Goal: Information Seeking & Learning: Learn about a topic

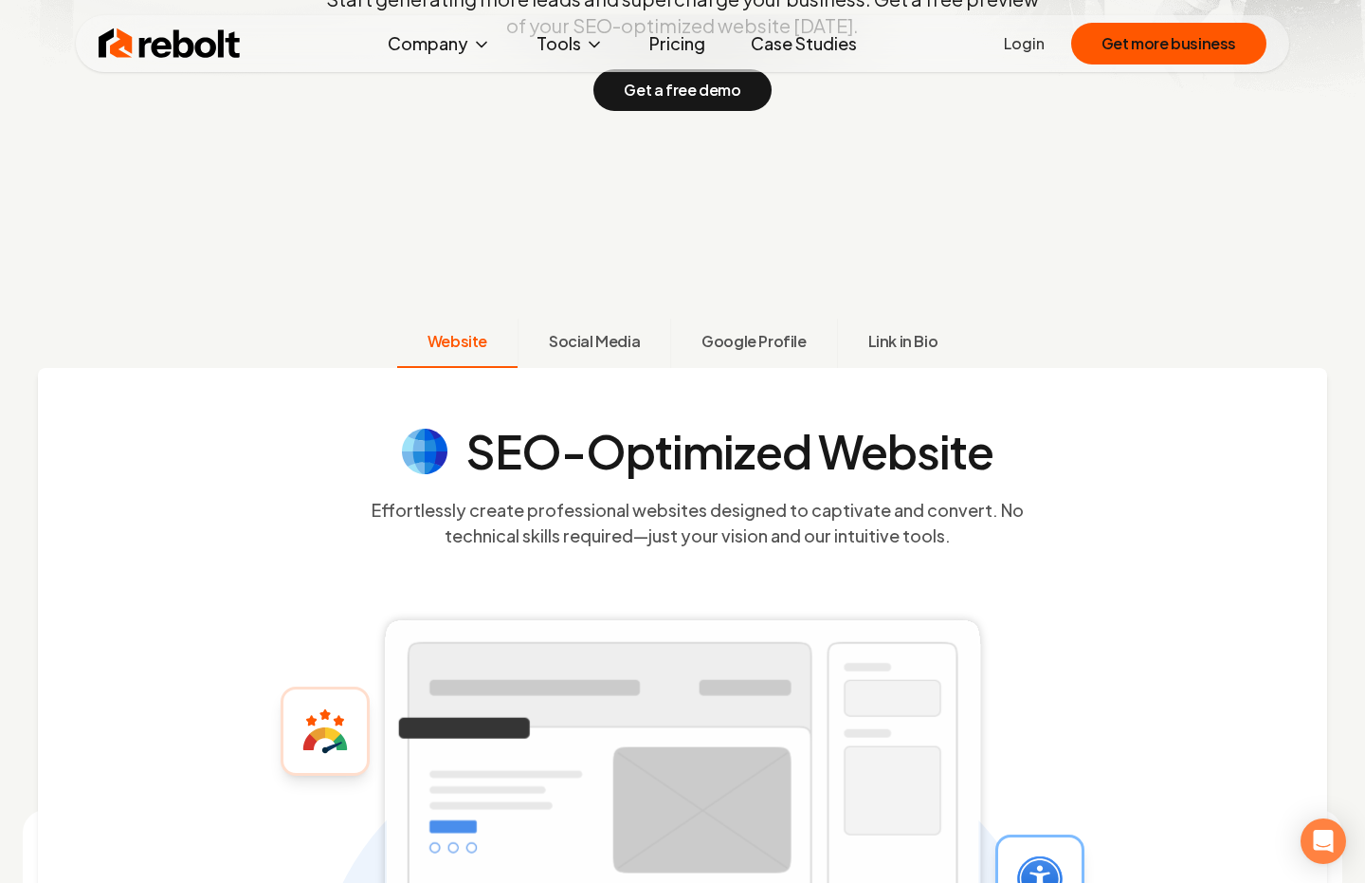
click at [602, 339] on span "Social Media" at bounding box center [594, 341] width 91 height 23
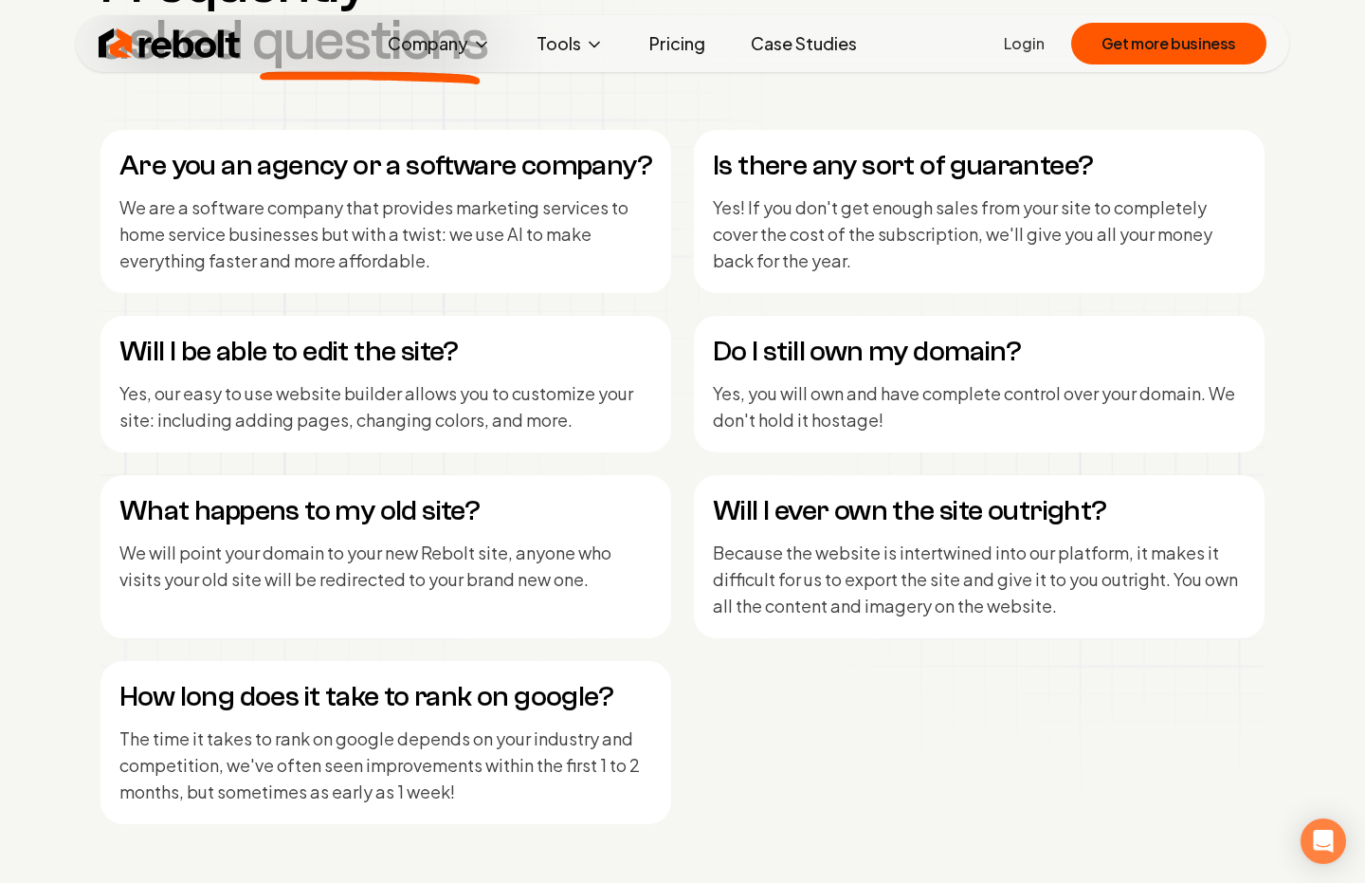
scroll to position [9267, 0]
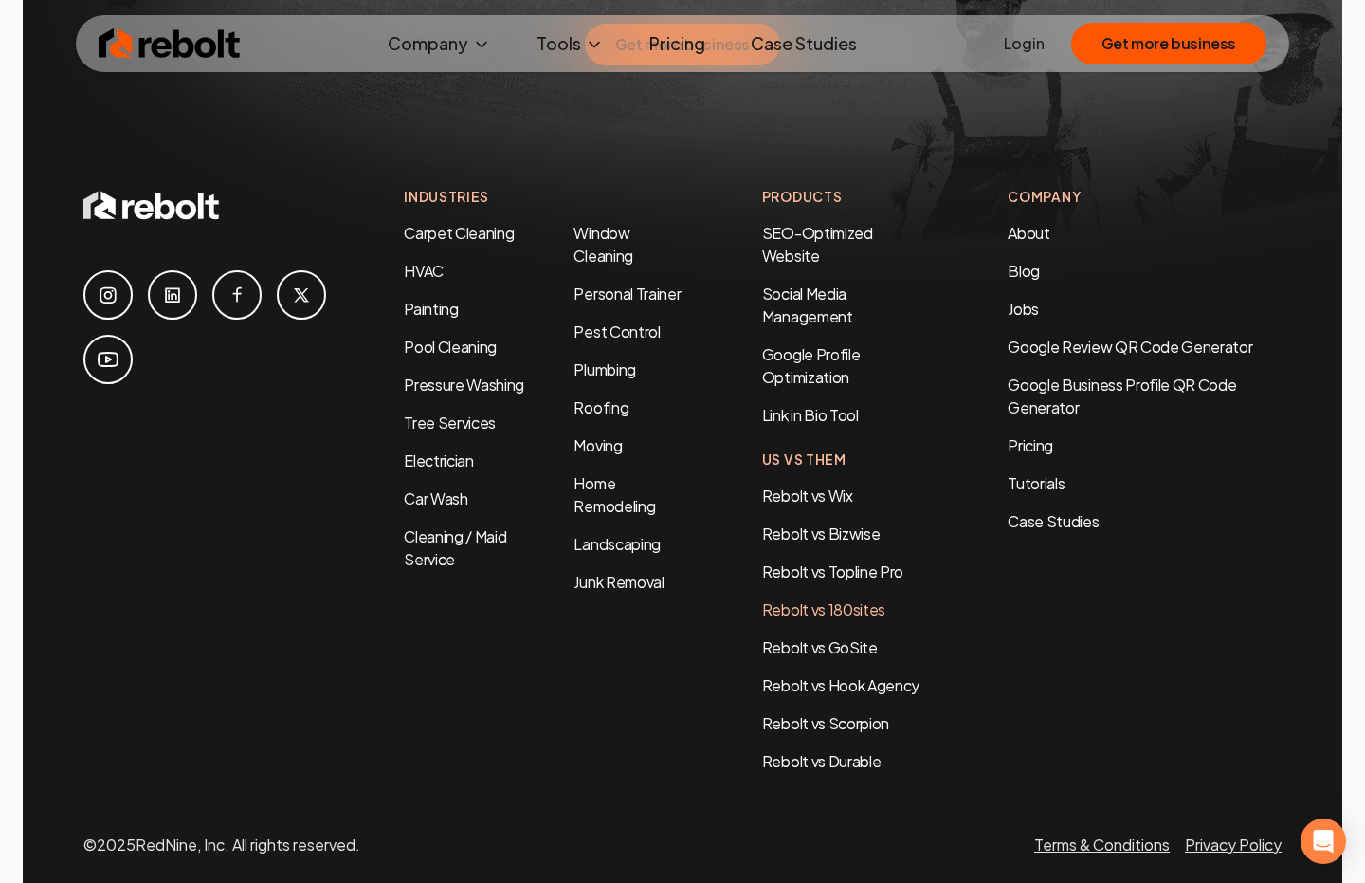
click at [833, 599] on link "Rebolt vs 180sites" at bounding box center [823, 609] width 123 height 20
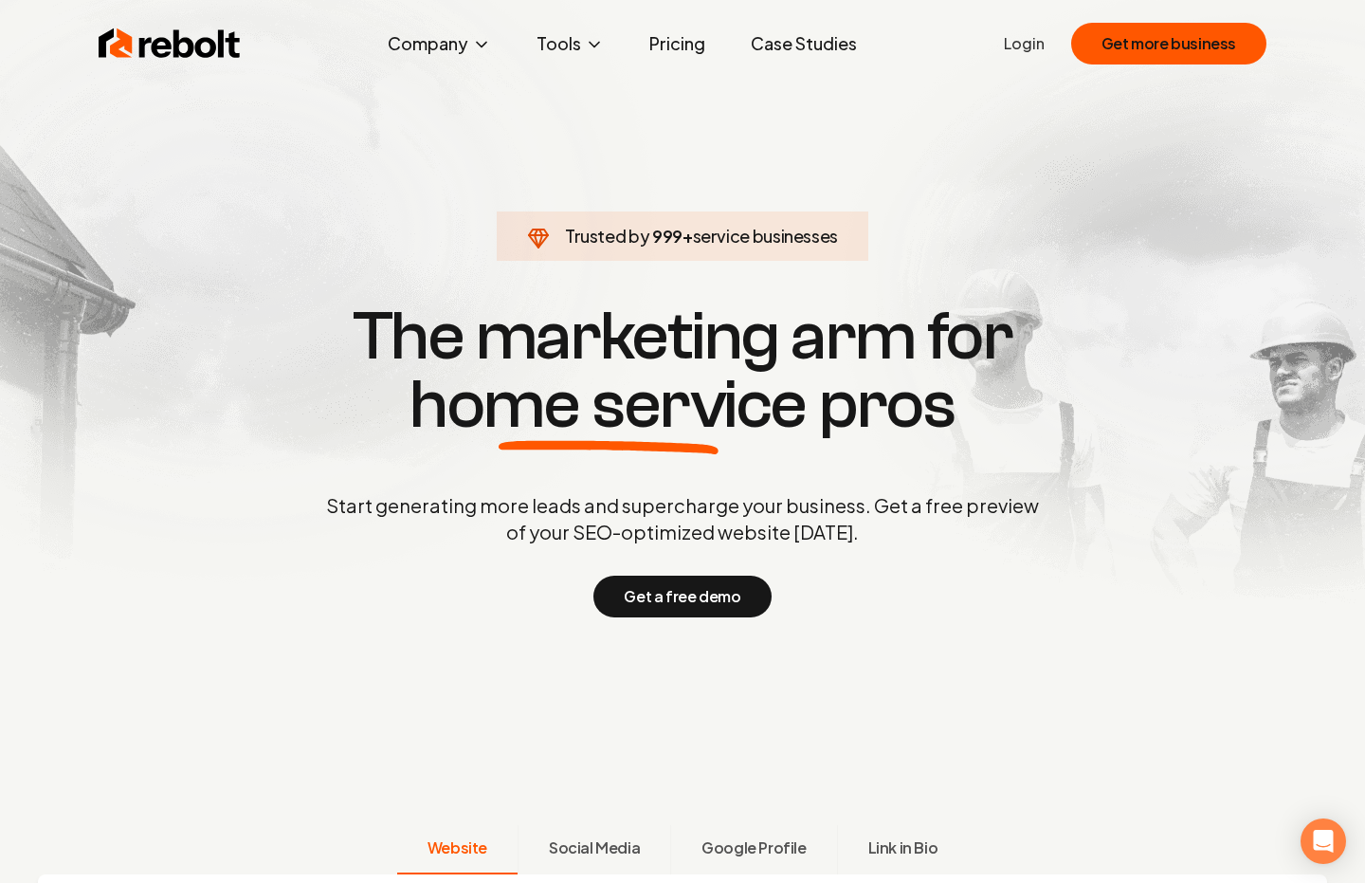
click at [630, 236] on span "Trusted by" at bounding box center [607, 236] width 84 height 22
click at [630, 236] on span "Trusted by" at bounding box center [598, 236] width 84 height 22
click at [671, 236] on span "1,000" at bounding box center [667, 236] width 48 height 27
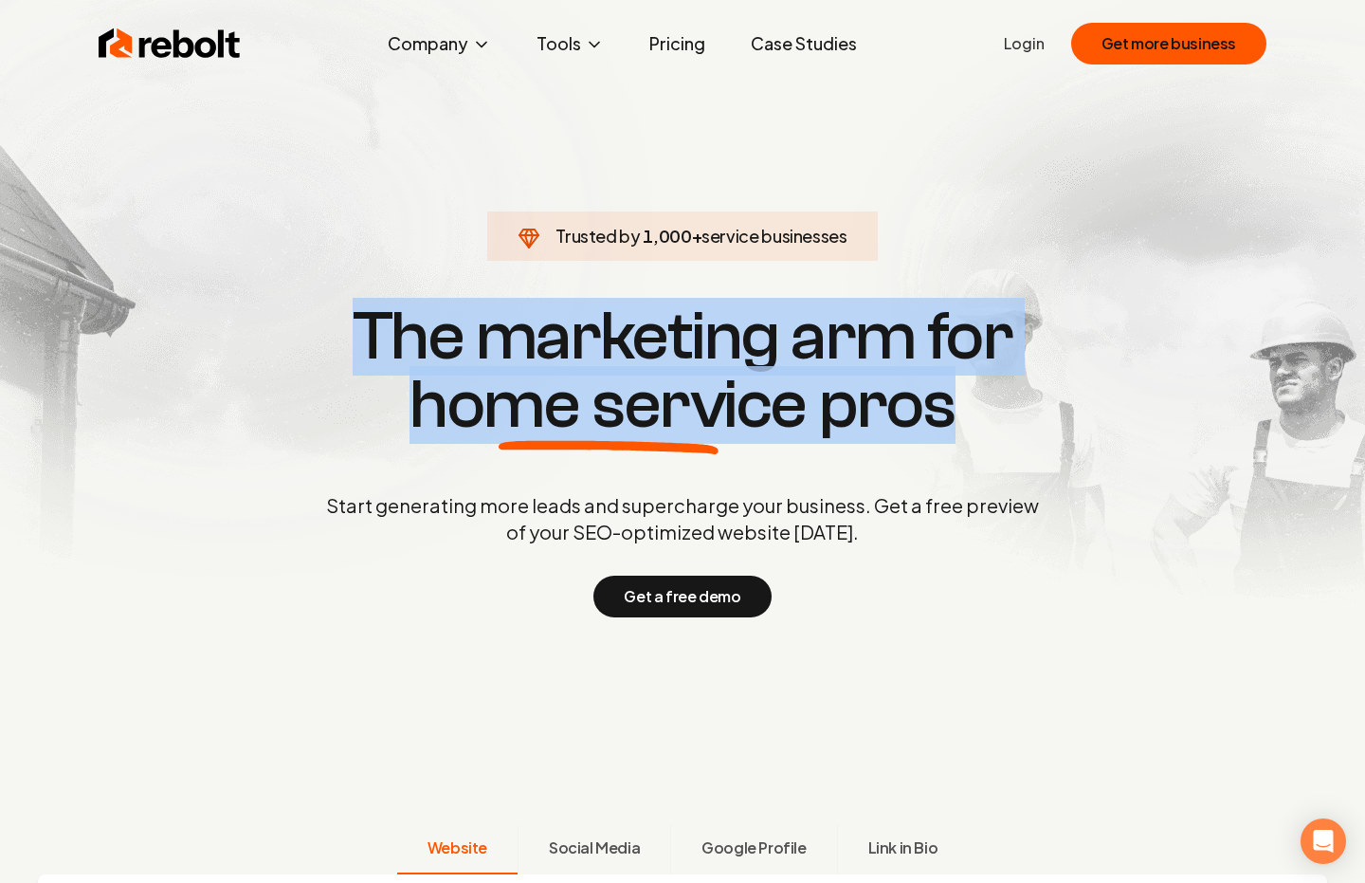
drag, startPoint x: 356, startPoint y: 319, endPoint x: 1042, endPoint y: 442, distance: 697.2
click at [1042, 442] on div "Trusted by 1,000 + service businesses The marketing arm for home service pros S…" at bounding box center [682, 458] width 940 height 319
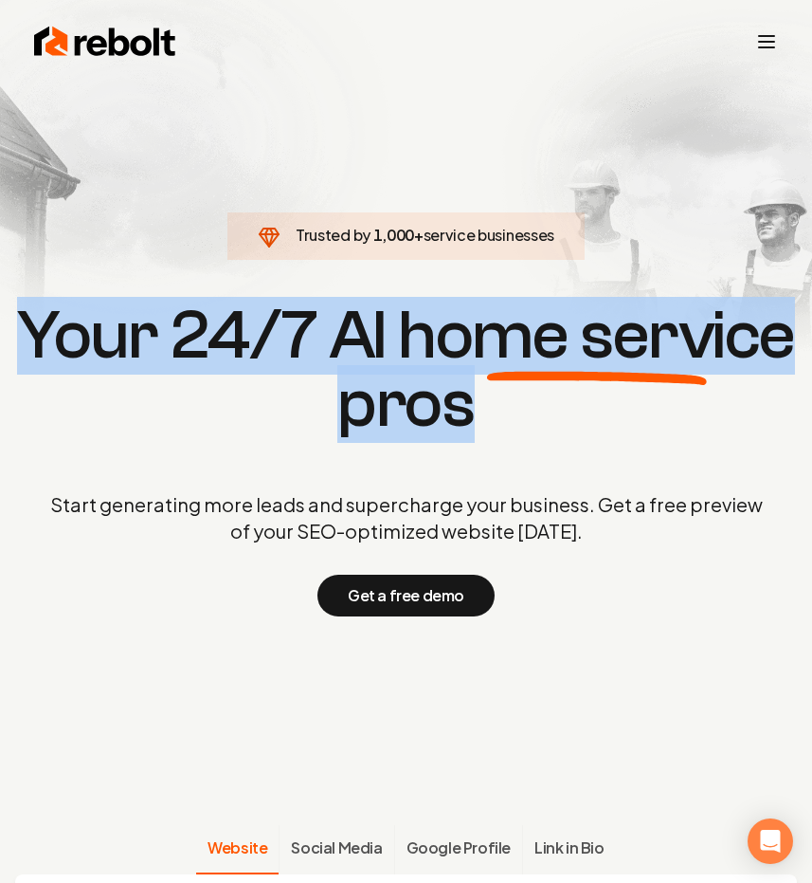
click at [491, 327] on span "home service" at bounding box center [596, 335] width 397 height 68
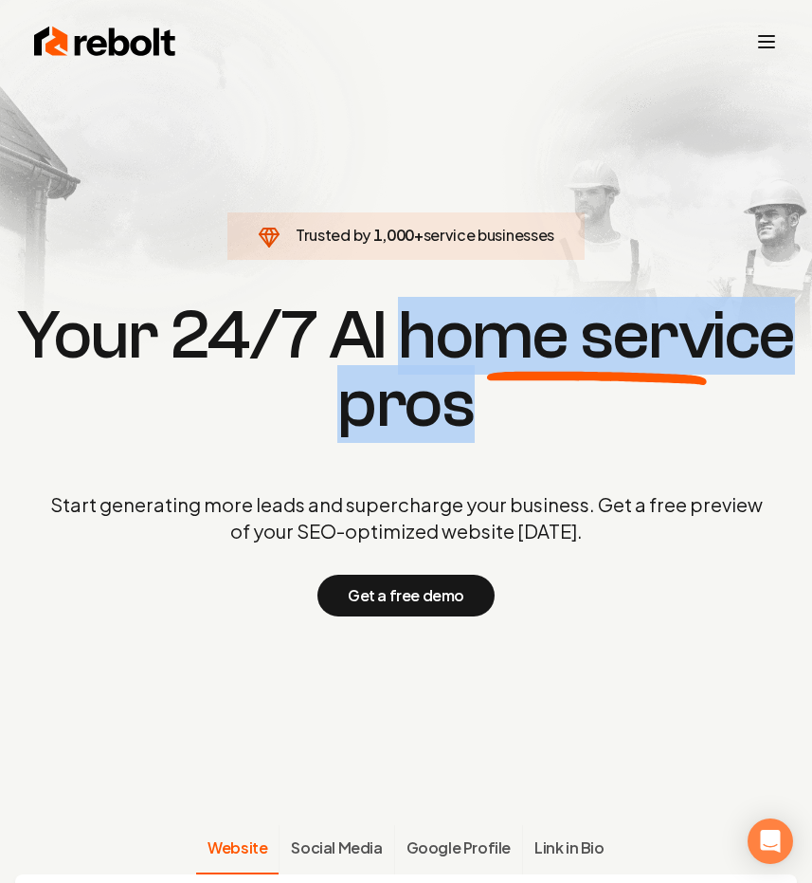
drag, startPoint x: 408, startPoint y: 341, endPoint x: 478, endPoint y: 416, distance: 102.6
click at [478, 416] on h1 "Your 24/7 AI home service pros" at bounding box center [406, 369] width 782 height 137
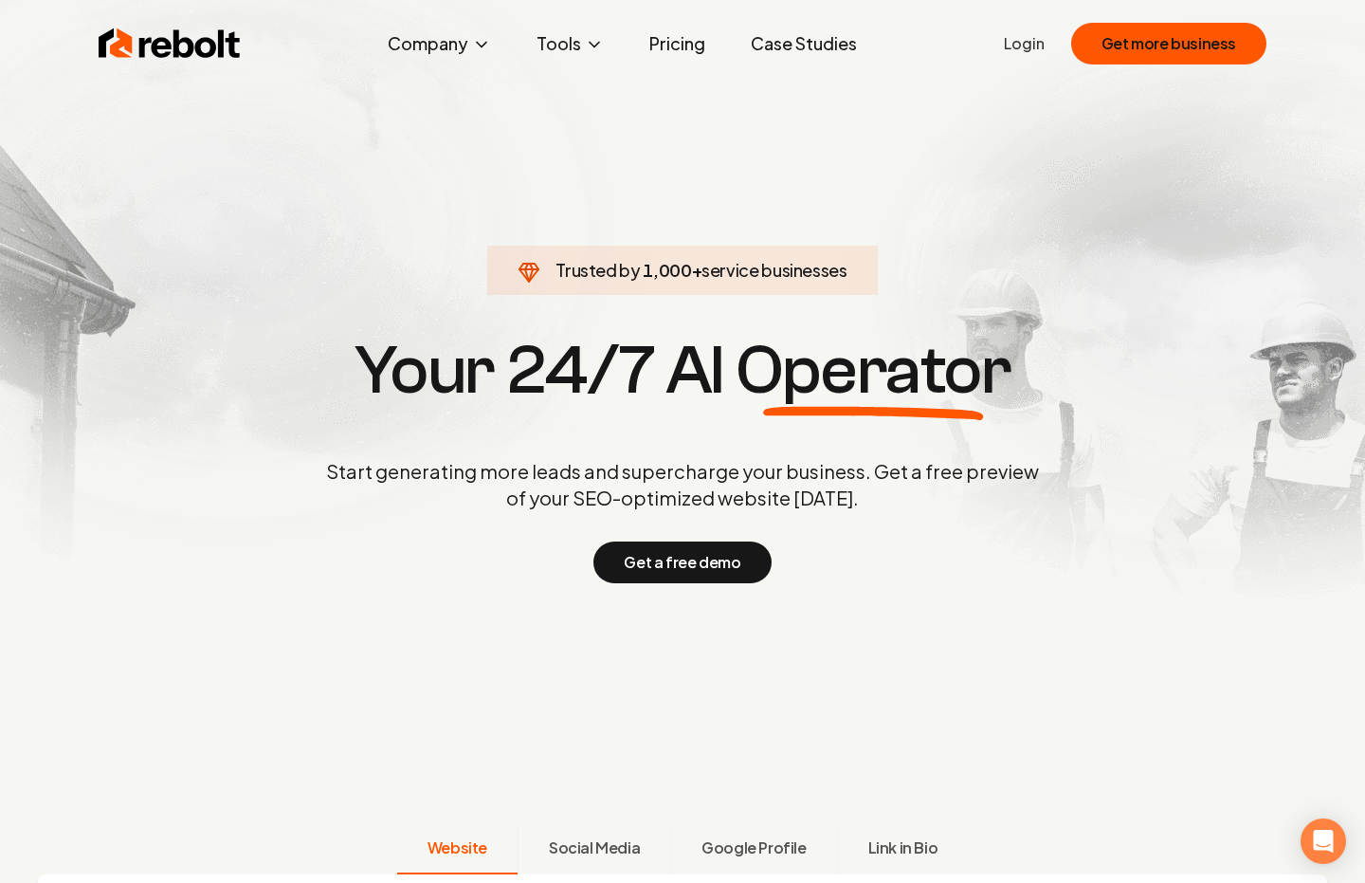
click at [1052, 249] on section "Trusted by 1,000 + service businesses Your 24/7 AI Operator Start generating mo…" at bounding box center [682, 458] width 751 height 794
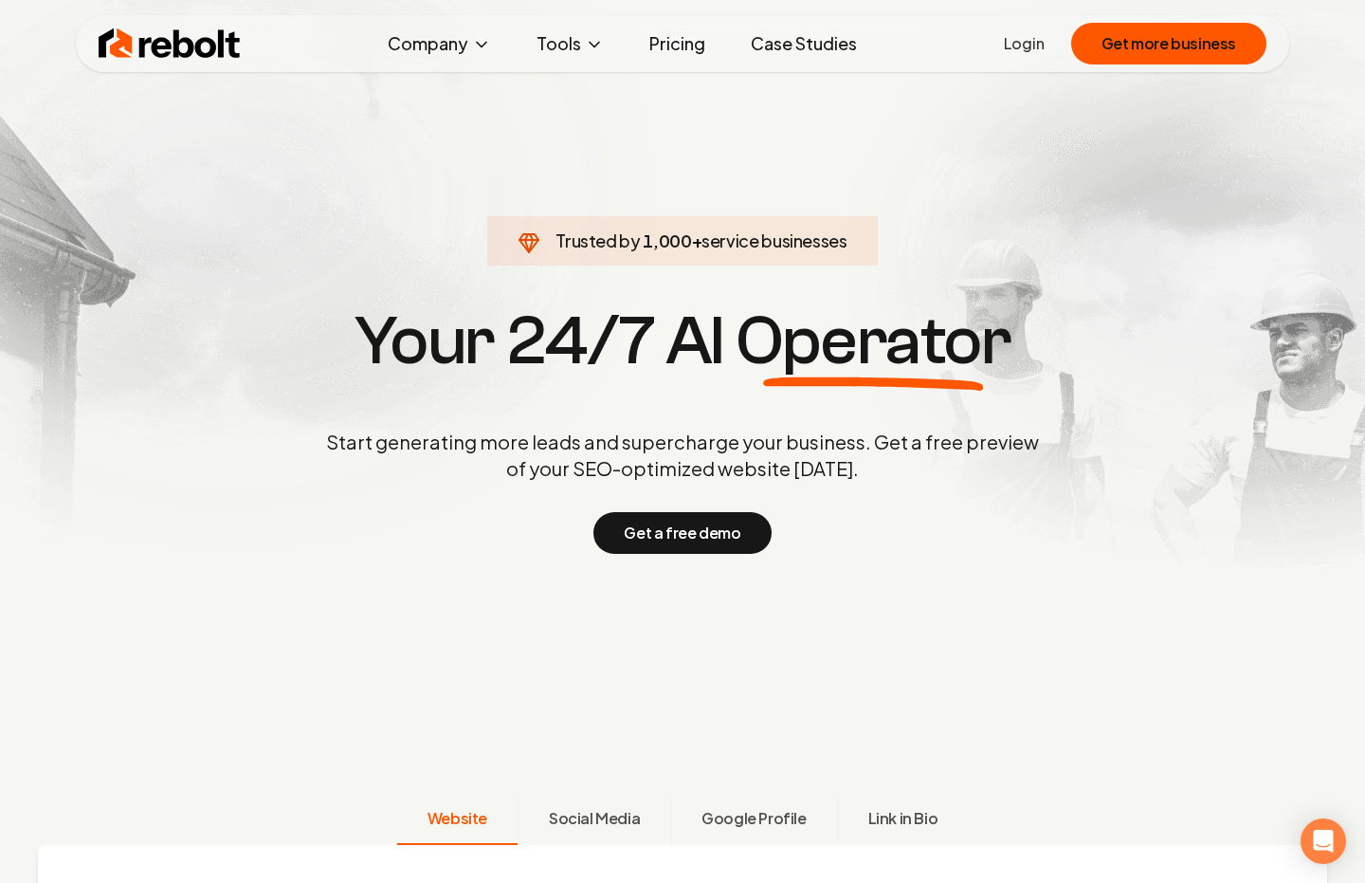
click at [692, 437] on p "Start generating more leads and supercharge your business. Get a free preview o…" at bounding box center [682, 455] width 721 height 53
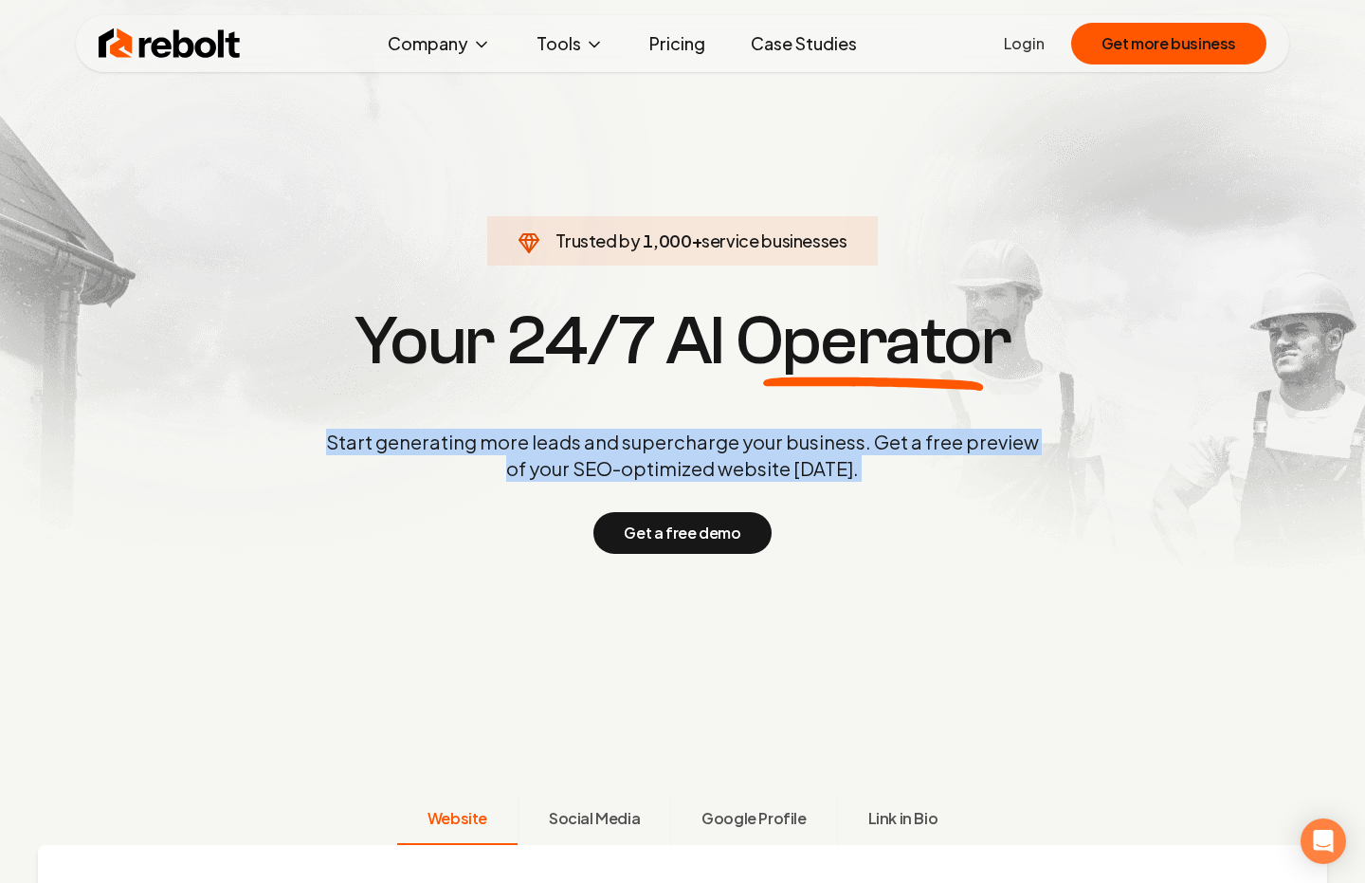
click at [692, 437] on p "Start generating more leads and supercharge your business. Get a free preview o…" at bounding box center [682, 455] width 721 height 53
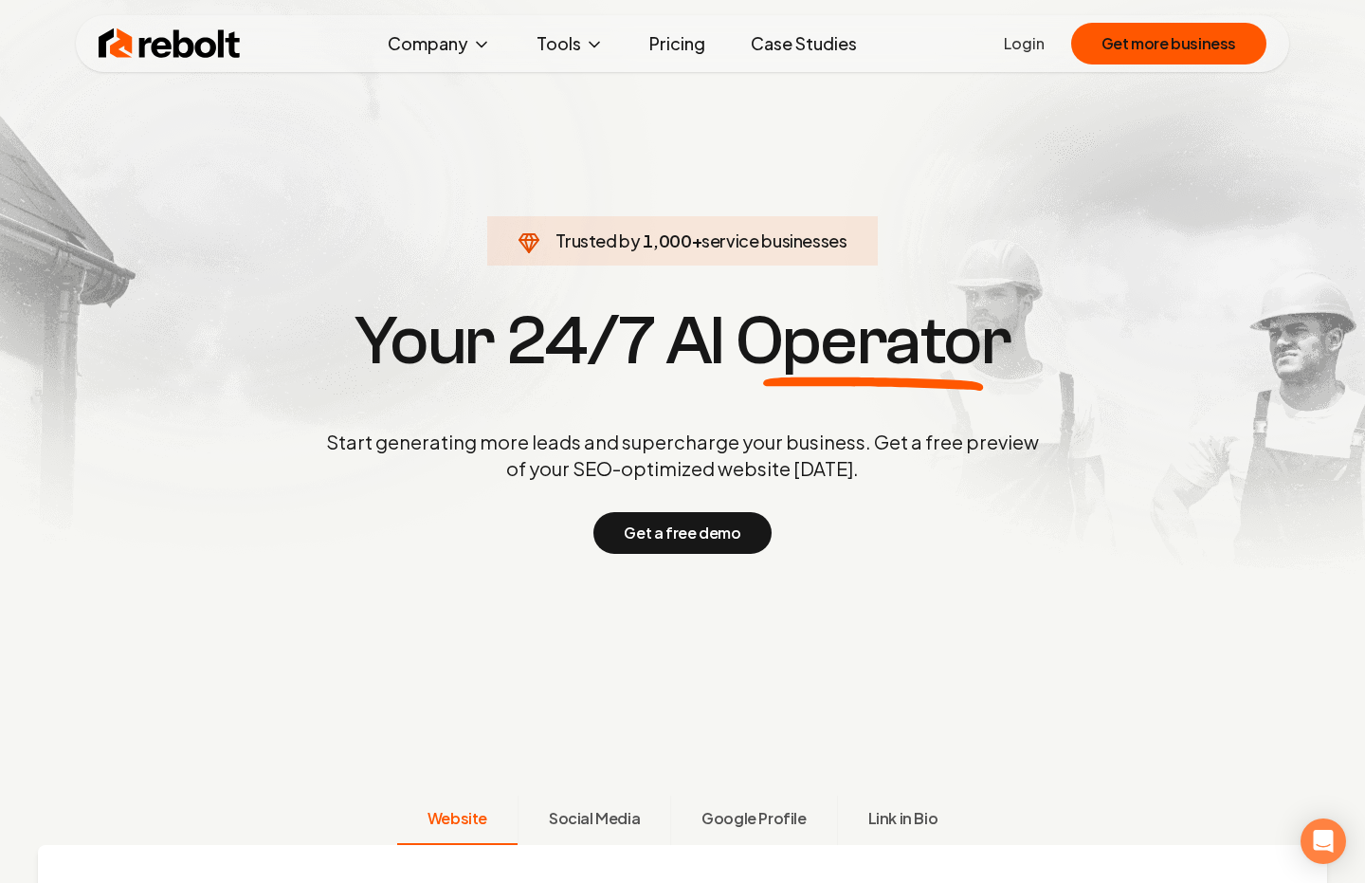
click at [703, 456] on p "Start generating more leads and supercharge your business. Get a free preview o…" at bounding box center [682, 455] width 721 height 53
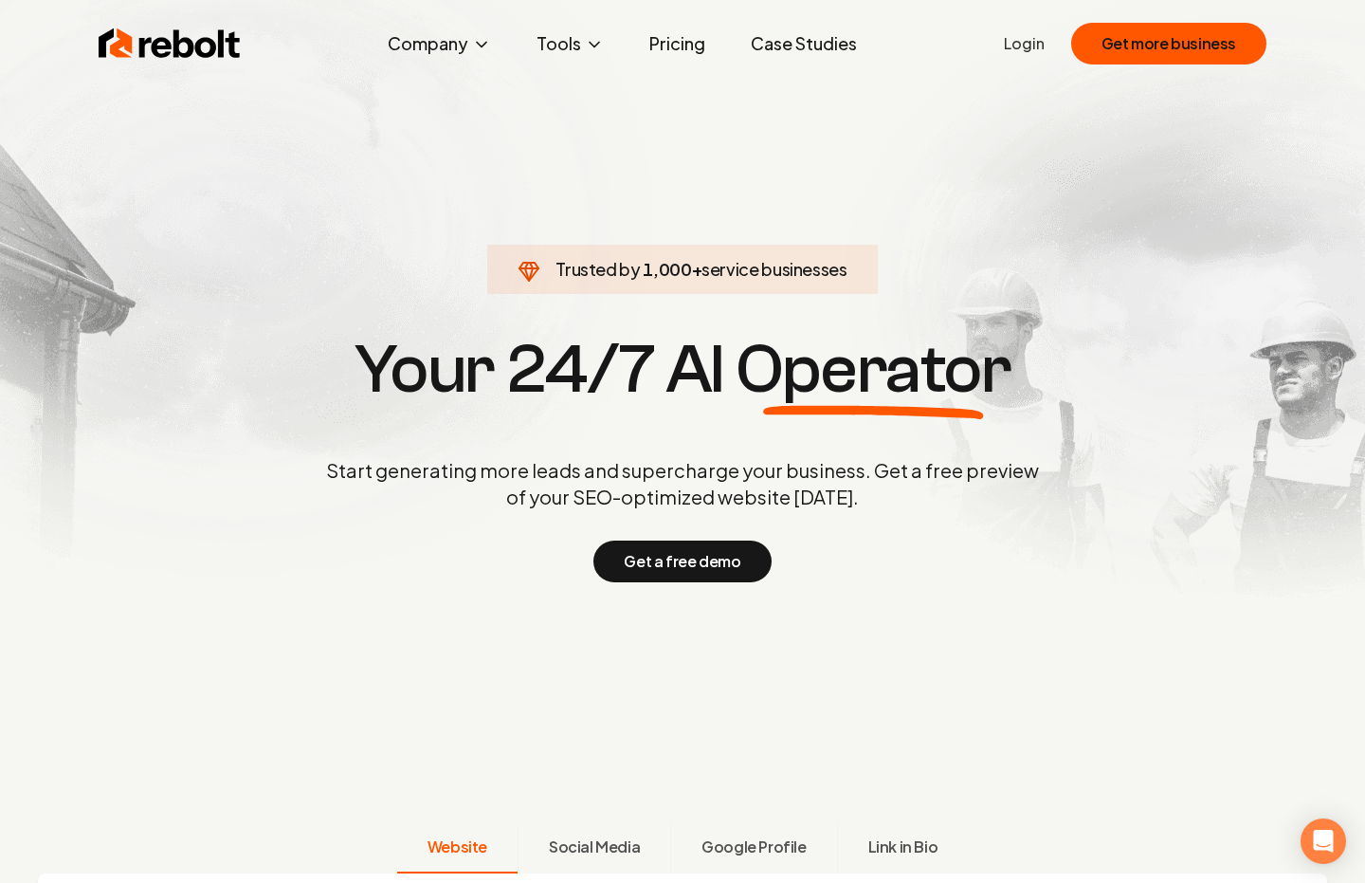
scroll to position [0, 0]
click at [662, 497] on p "Start generating more leads and supercharge your business. Get a free preview o…" at bounding box center [682, 484] width 721 height 53
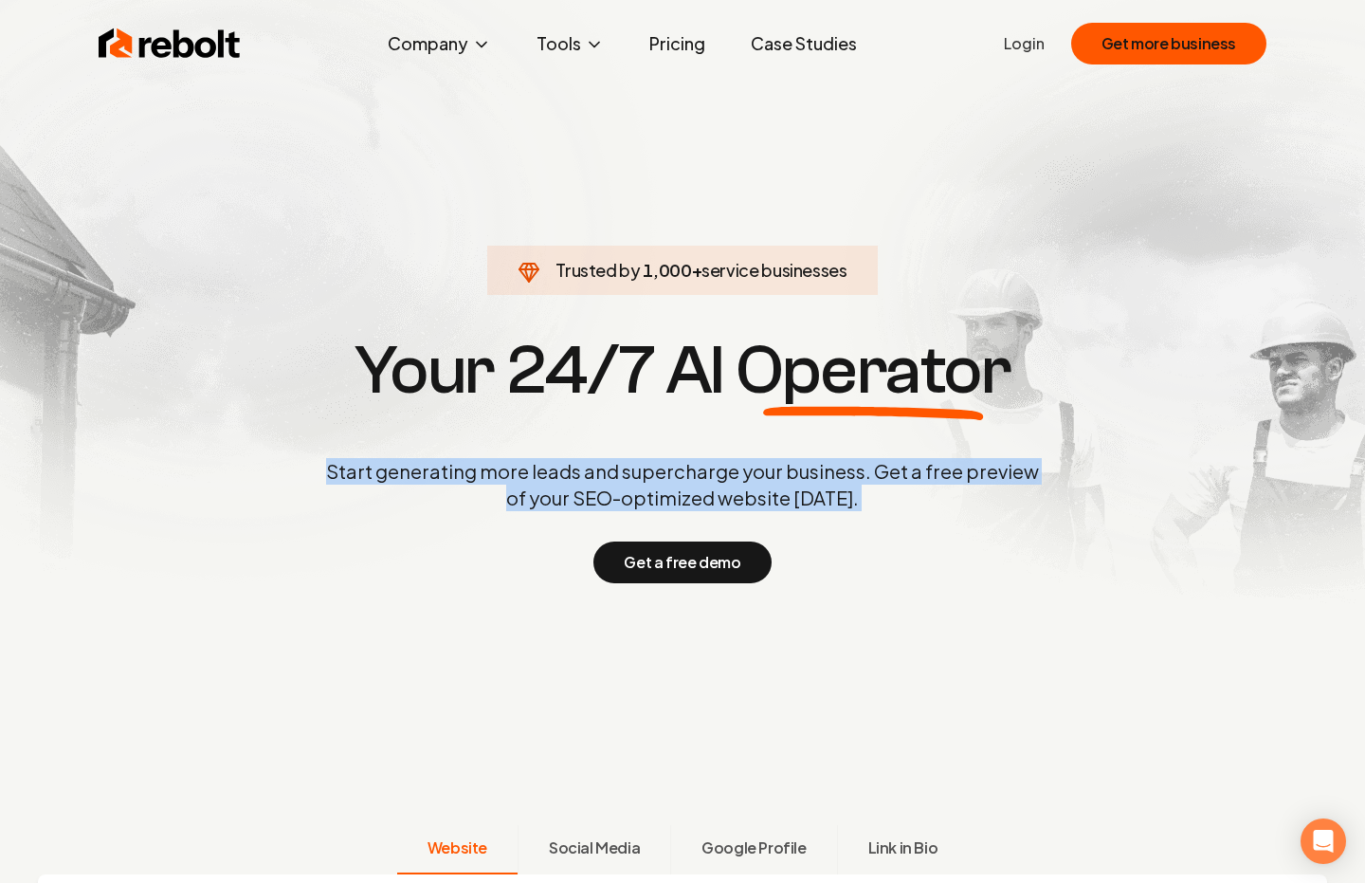
click at [662, 497] on p "Start generating more leads and supercharge your business. Get a free preview o…" at bounding box center [682, 484] width 721 height 53
click at [709, 497] on p "Start generating more leads and supercharge your business. Get a free preview o…" at bounding box center [682, 484] width 721 height 53
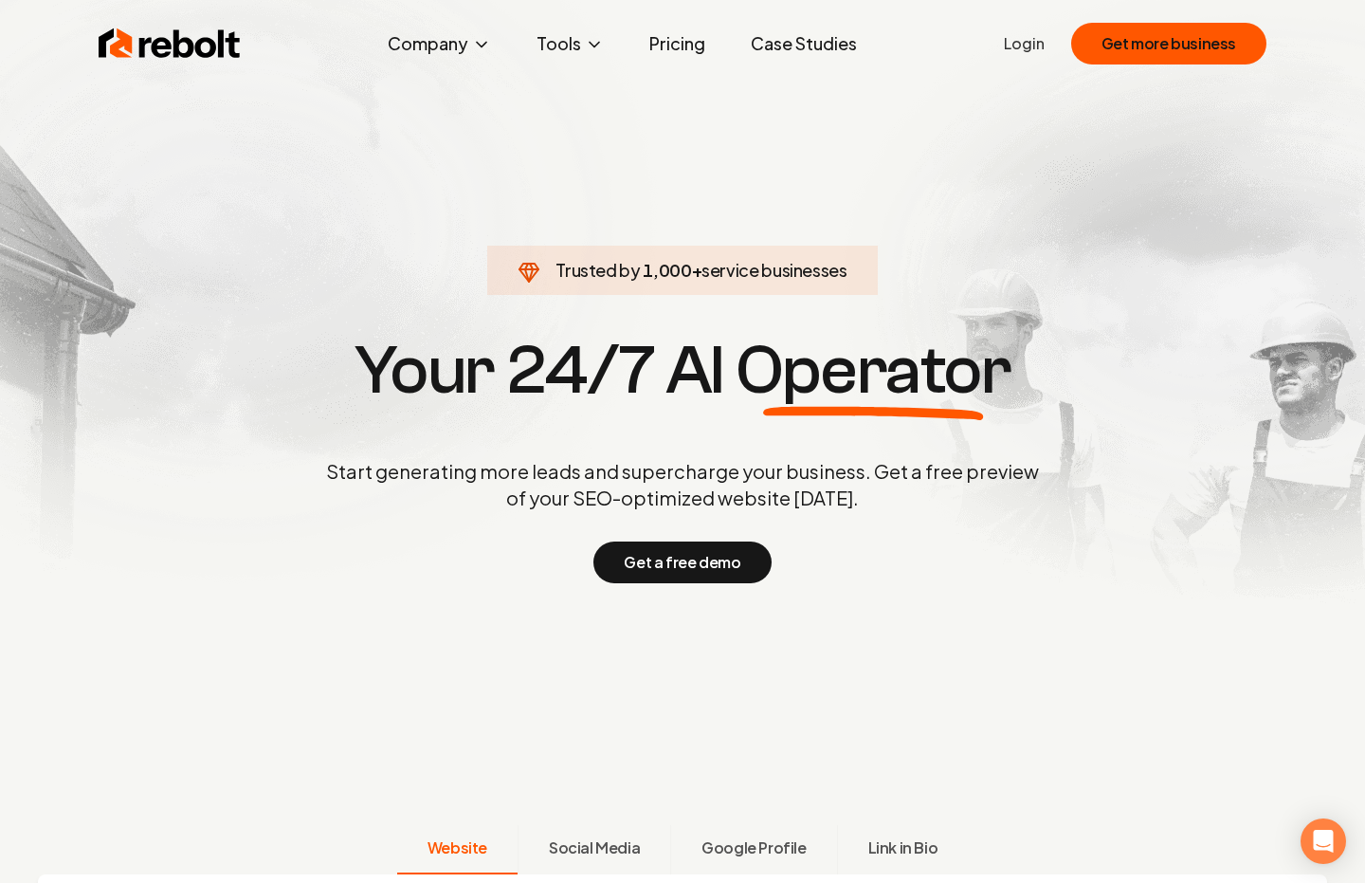
click at [661, 494] on p "Start generating more leads and supercharge your business. Get a free preview o…" at bounding box center [682, 484] width 721 height 53
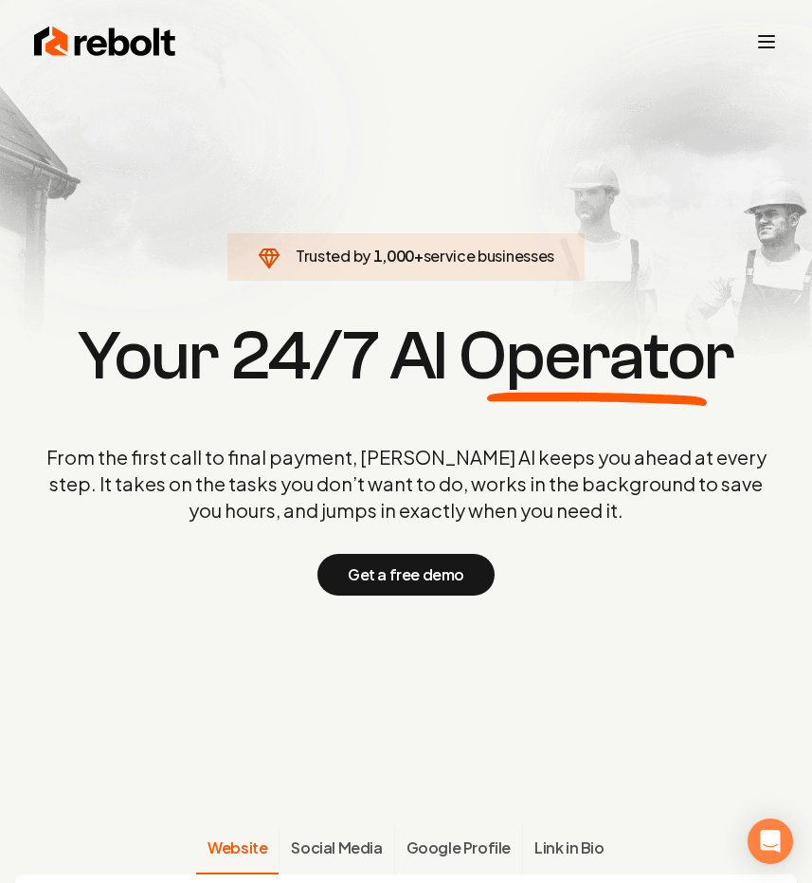
click at [556, 192] on section "Trusted by 1,000 + service businesses Your 24/7 AI Operator From the first call…" at bounding box center [406, 458] width 751 height 794
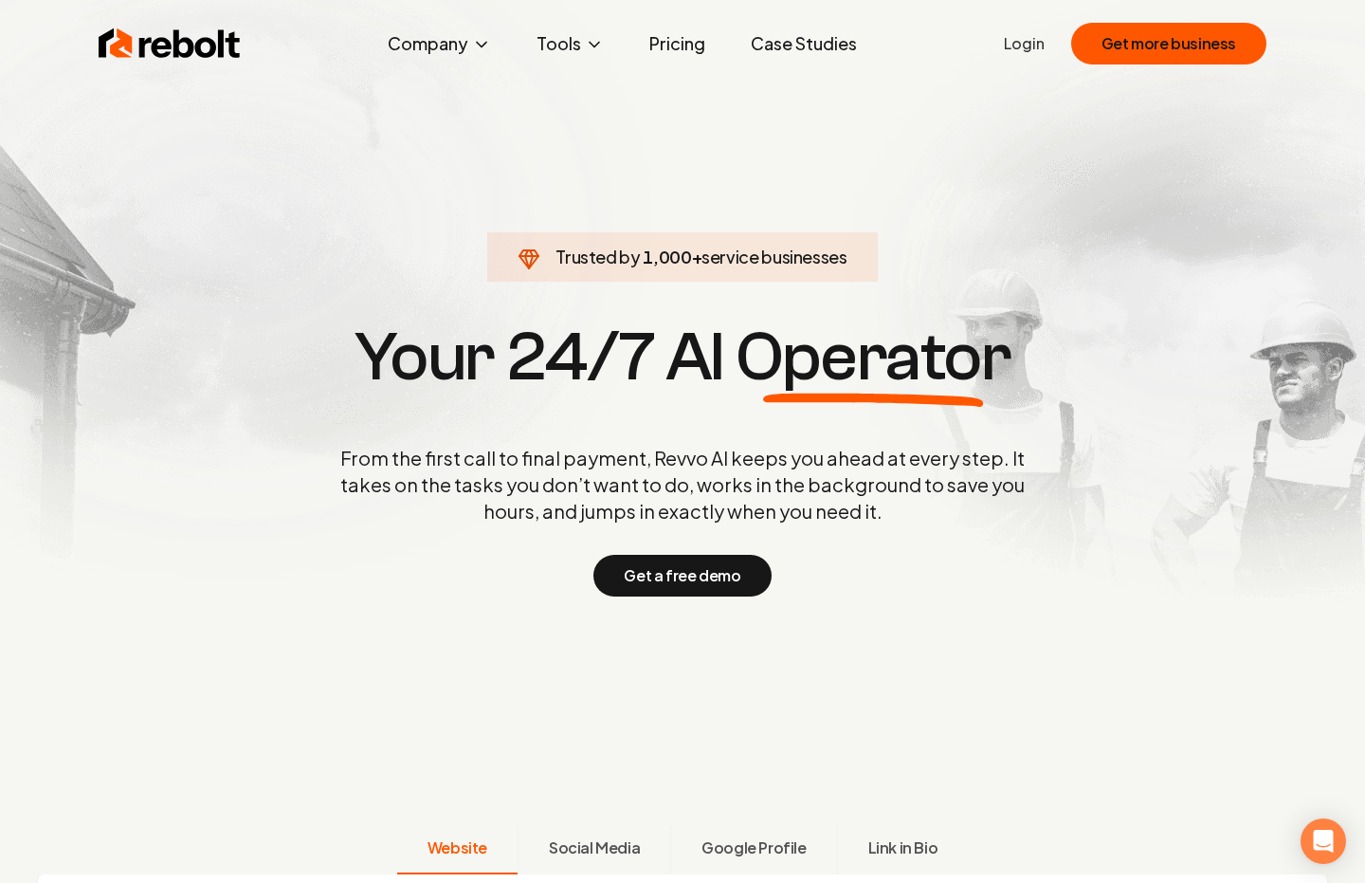
click at [1054, 262] on section "Trusted by 1,000 + service businesses Your 24/7 AI Operator From the first call…" at bounding box center [682, 458] width 751 height 794
click at [665, 482] on p "From the first call to final payment, Revvo AI keeps you ahead at every step. I…" at bounding box center [682, 485] width 721 height 80
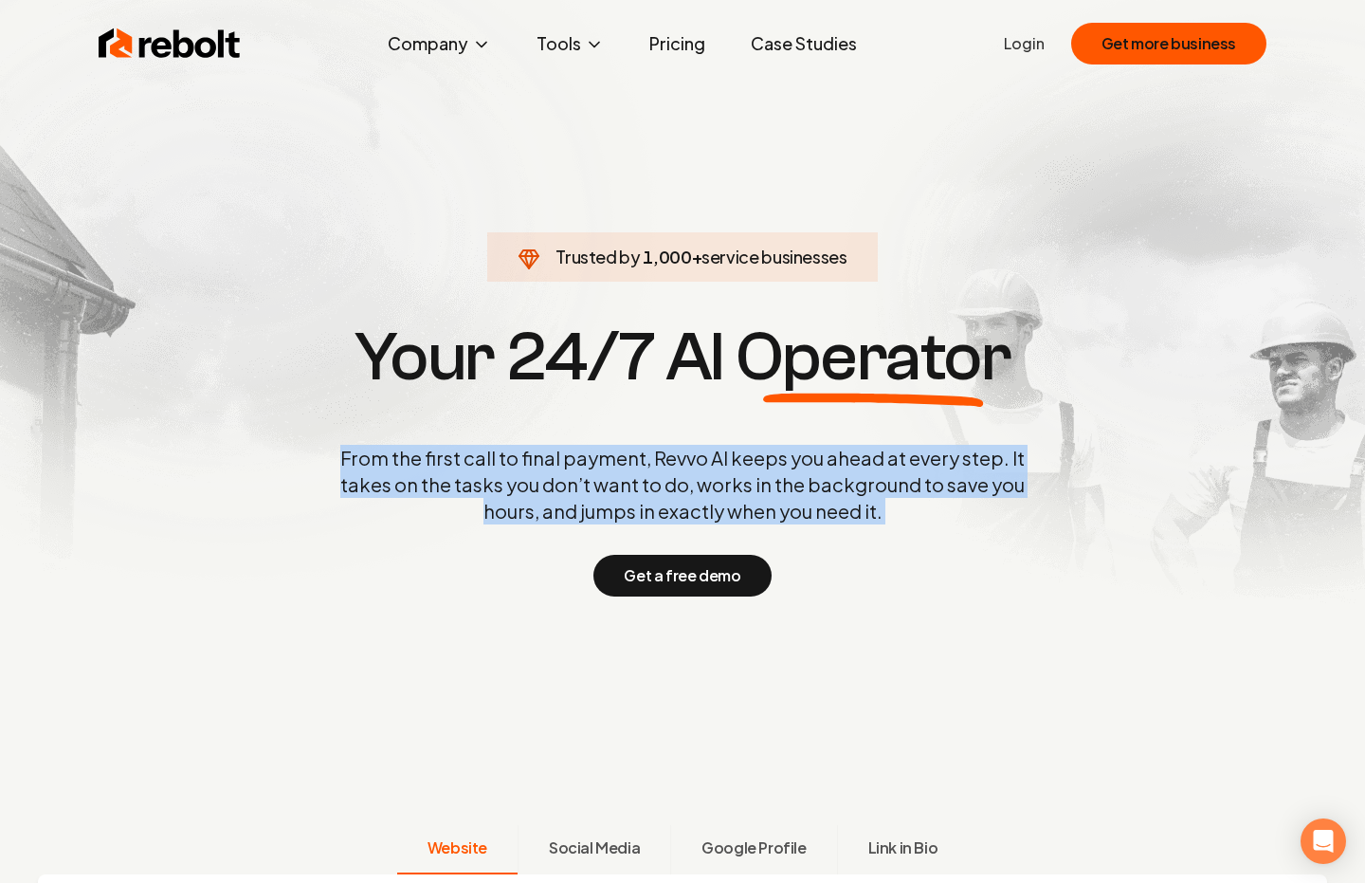
copy p "From the first call to final payment, Revvo AI keeps you ahead at every step. I…"
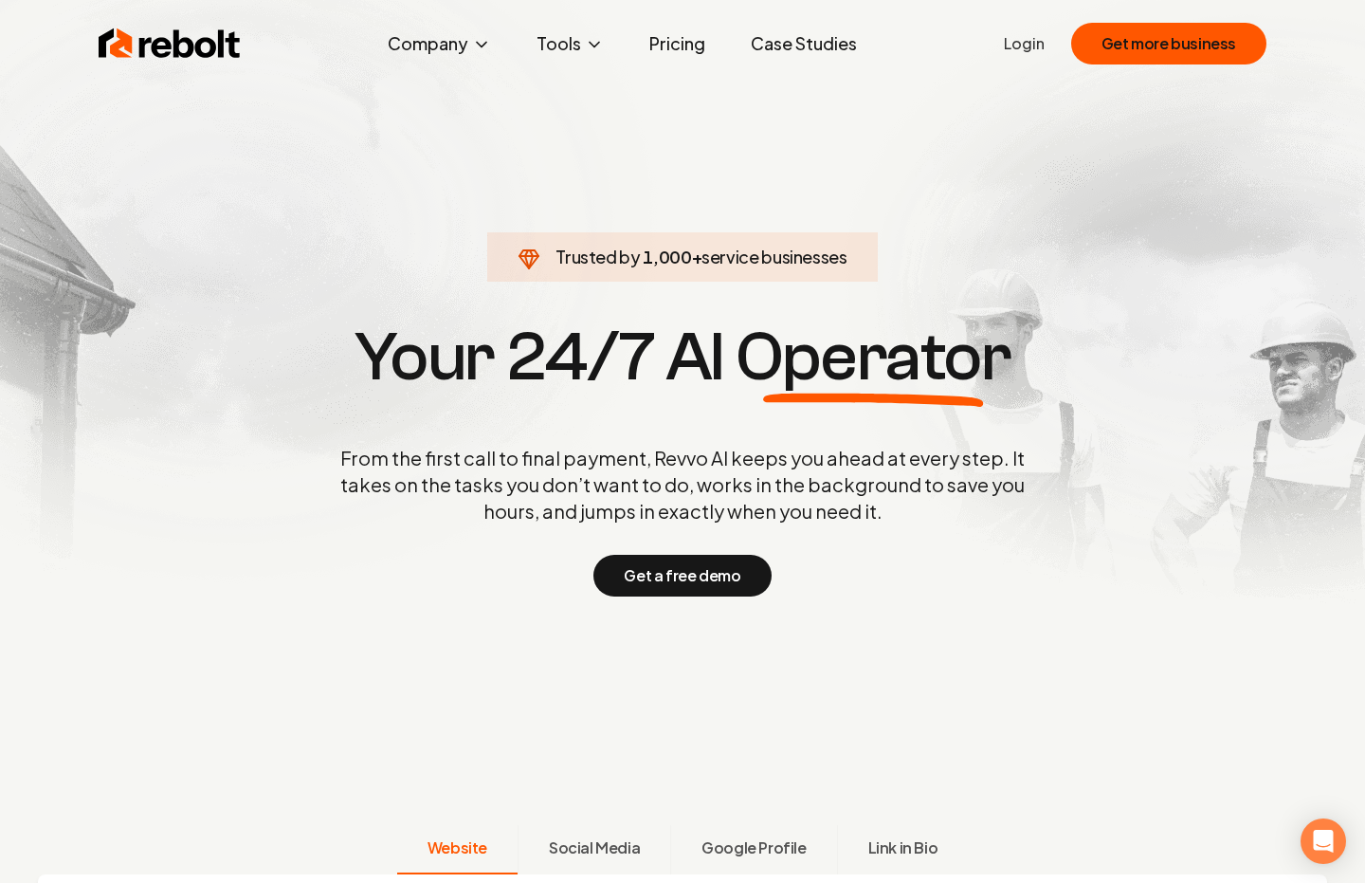
click at [665, 343] on h1 "Your 24/7 AI Operator" at bounding box center [683, 357] width 657 height 68
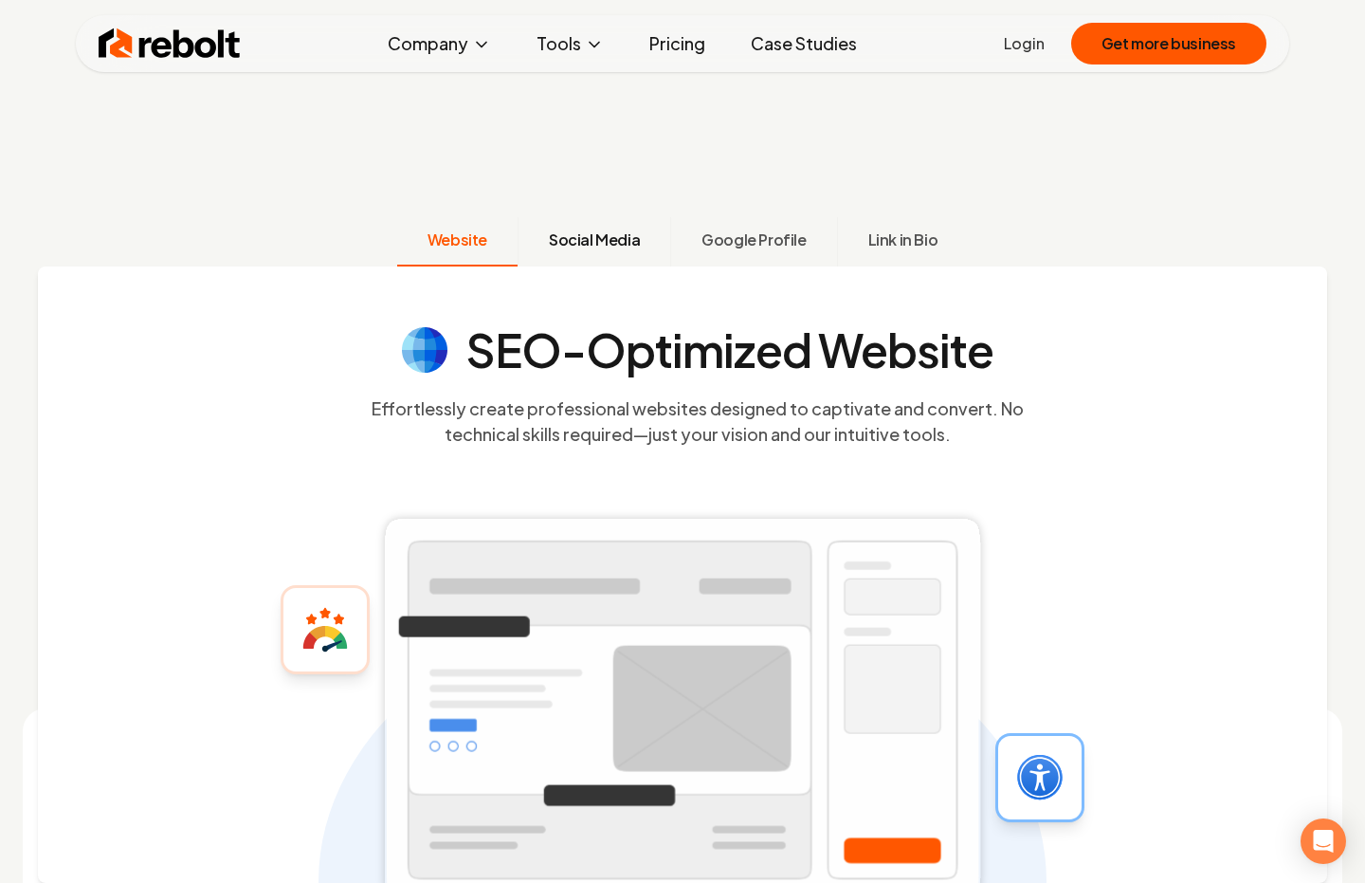
click at [587, 258] on button "Social Media" at bounding box center [594, 241] width 153 height 49
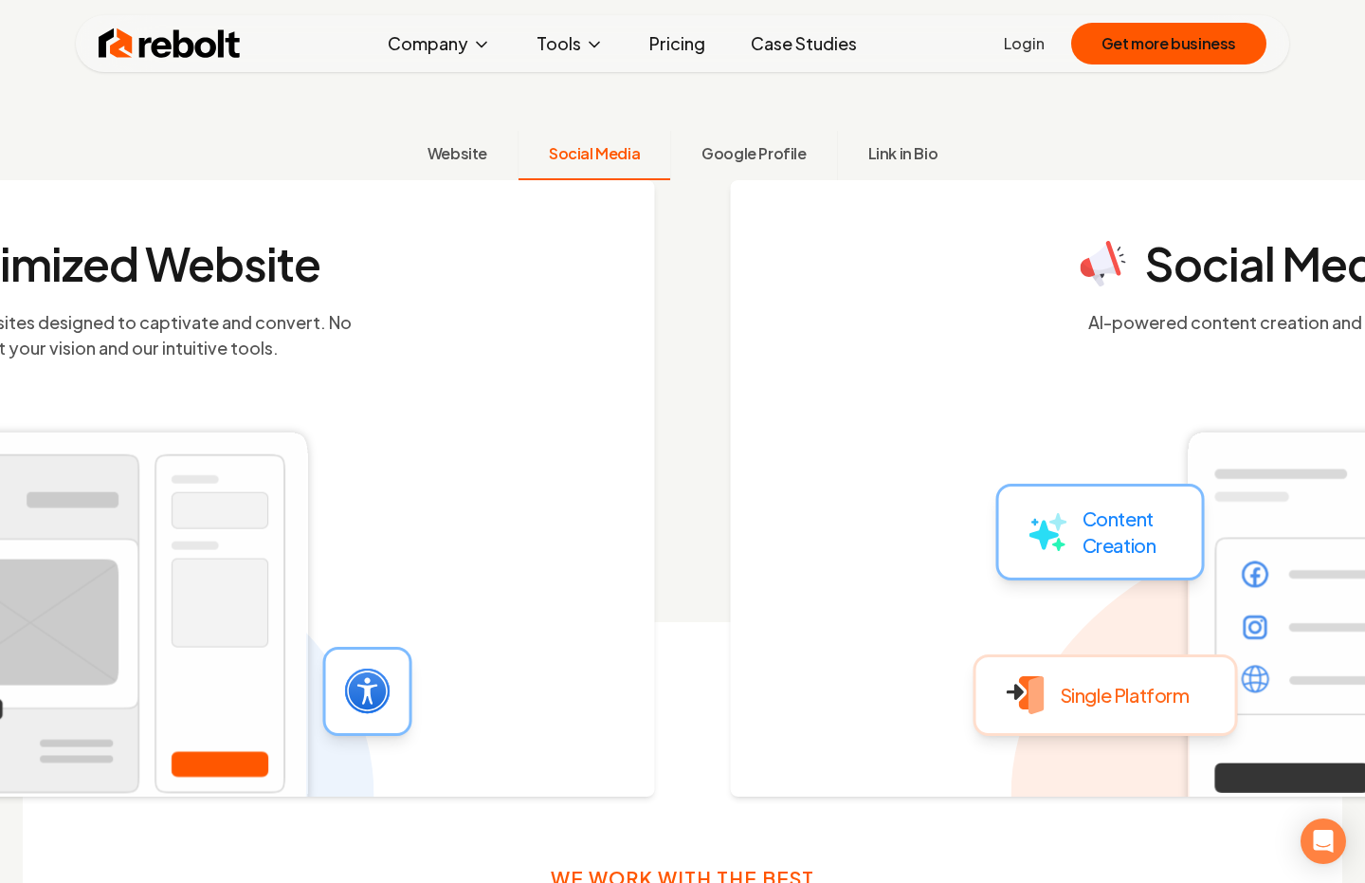
scroll to position [732, 0]
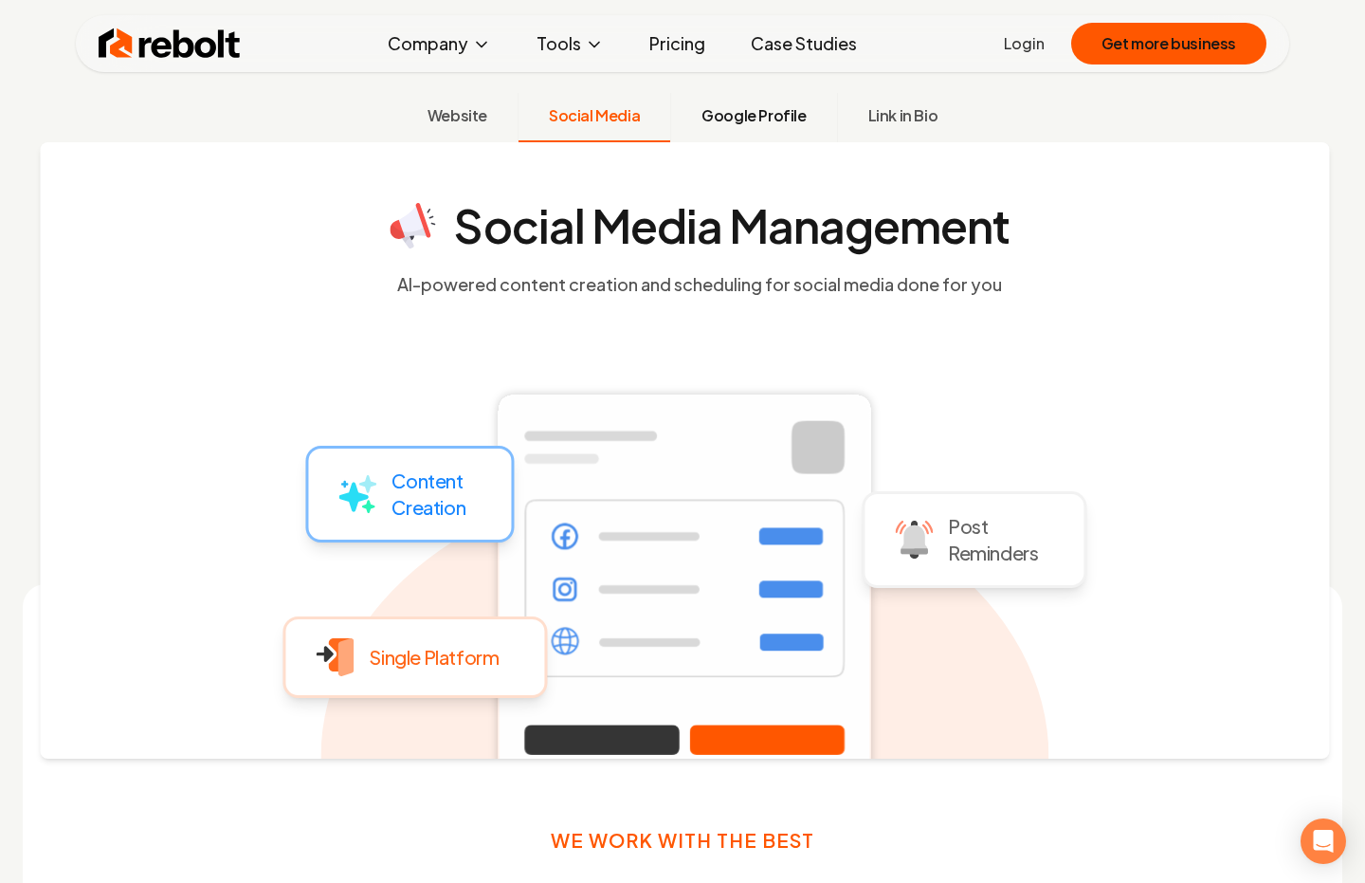
click at [741, 119] on span "Google Profile" at bounding box center [754, 115] width 104 height 23
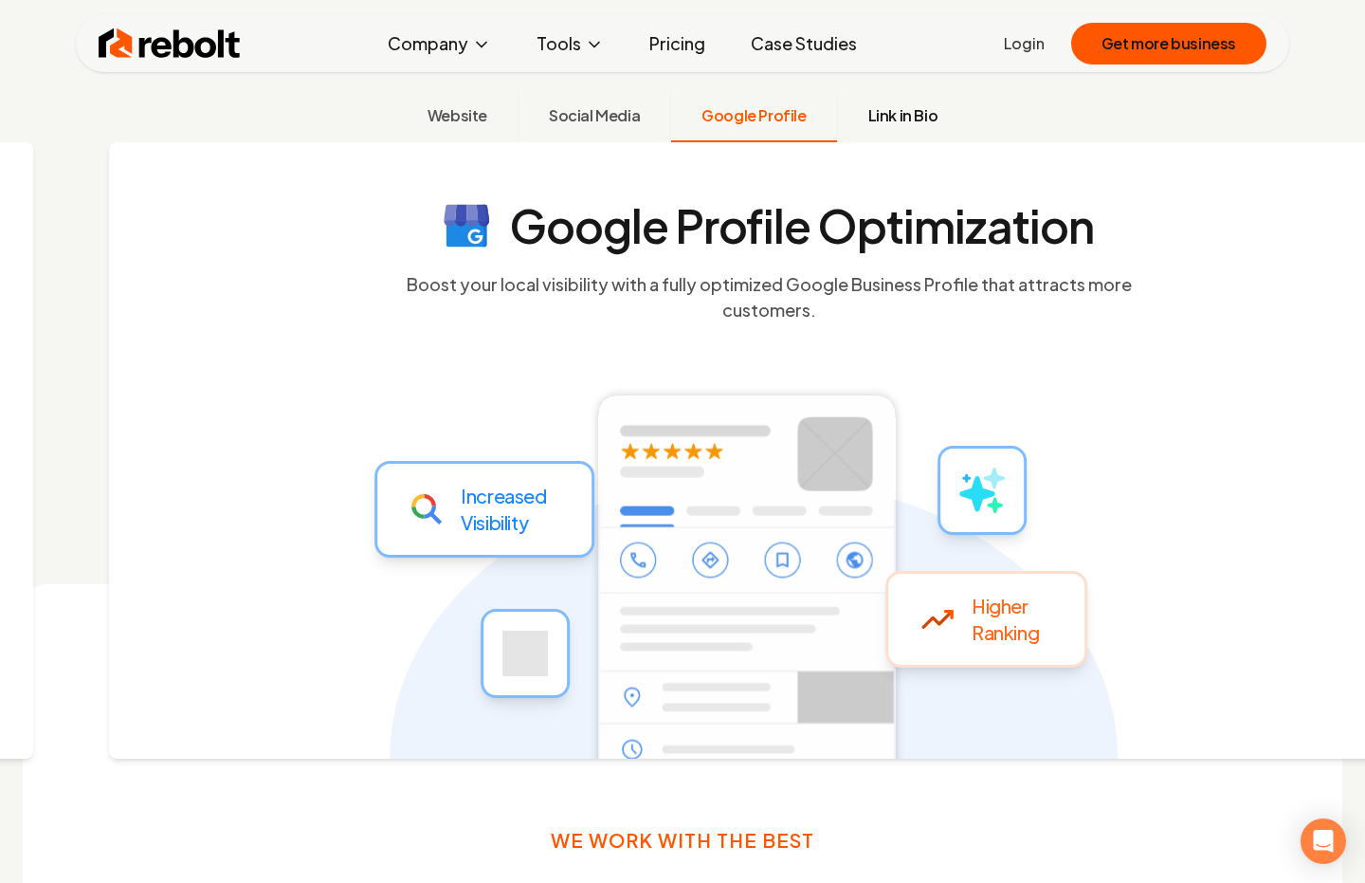
click at [884, 119] on span "Link in Bio" at bounding box center [903, 115] width 70 height 23
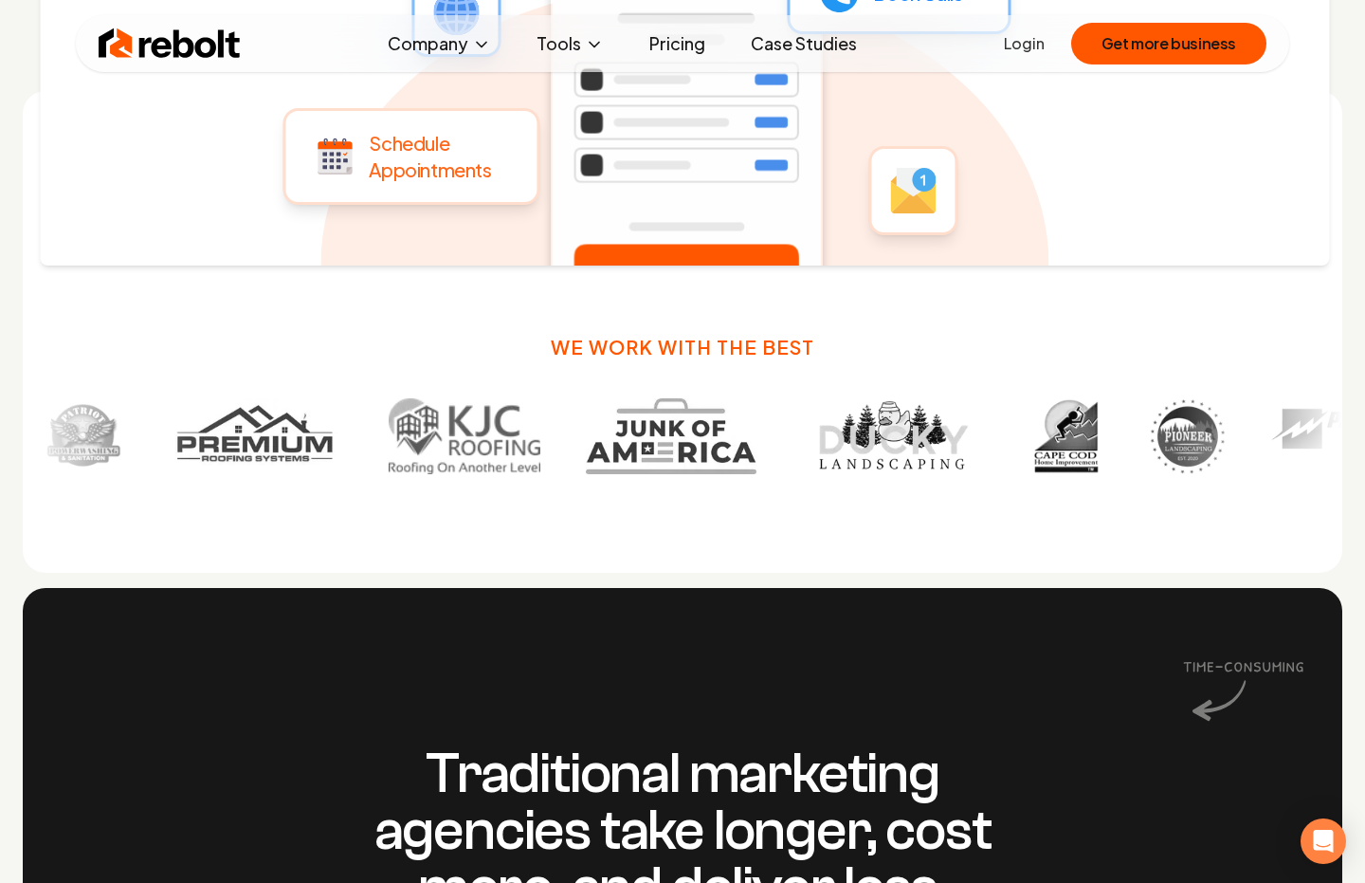
scroll to position [1608, 0]
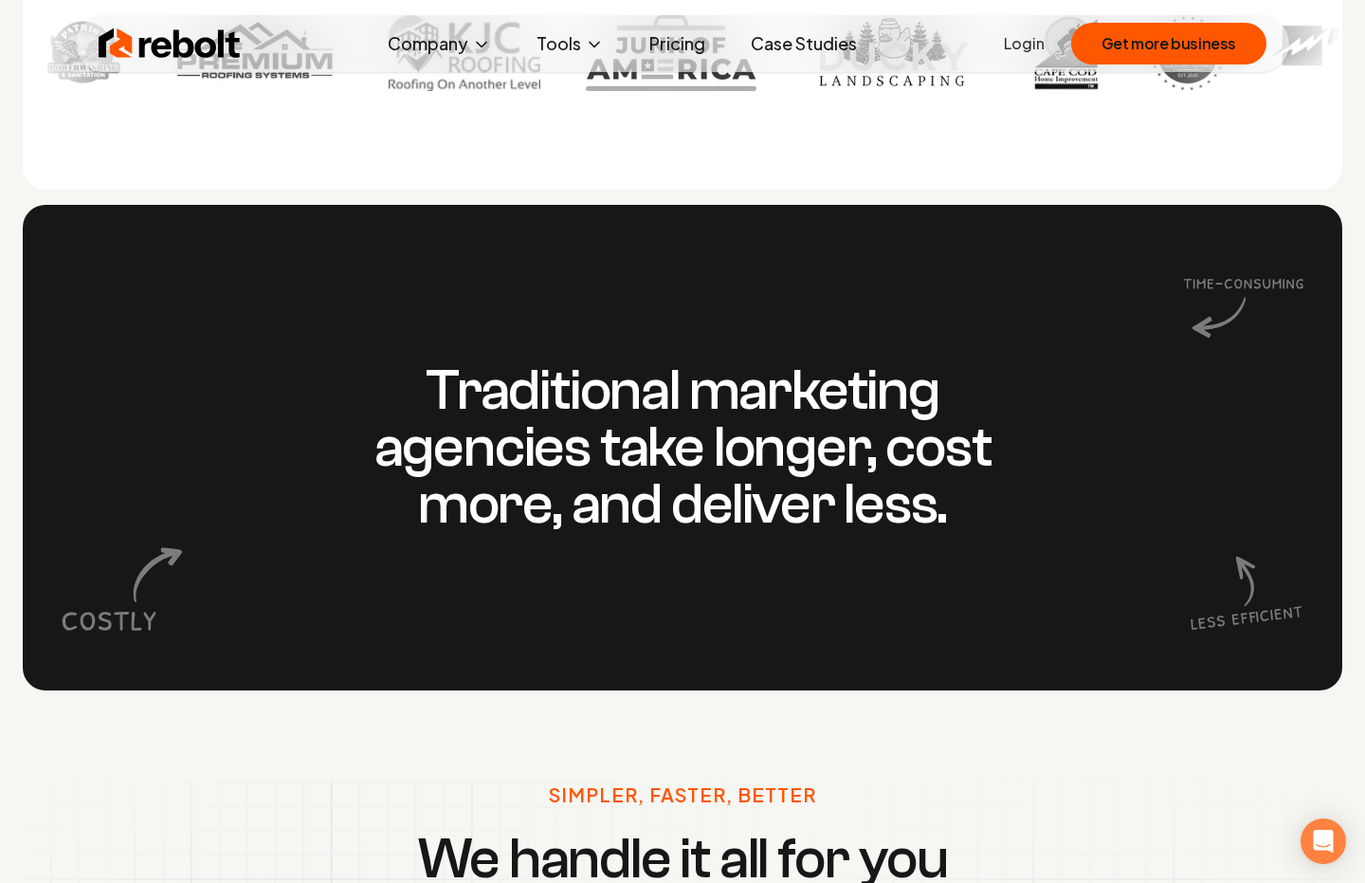
click at [766, 402] on h3 "Traditional marketing agencies take longer, cost more, and deliver less." at bounding box center [683, 447] width 728 height 171
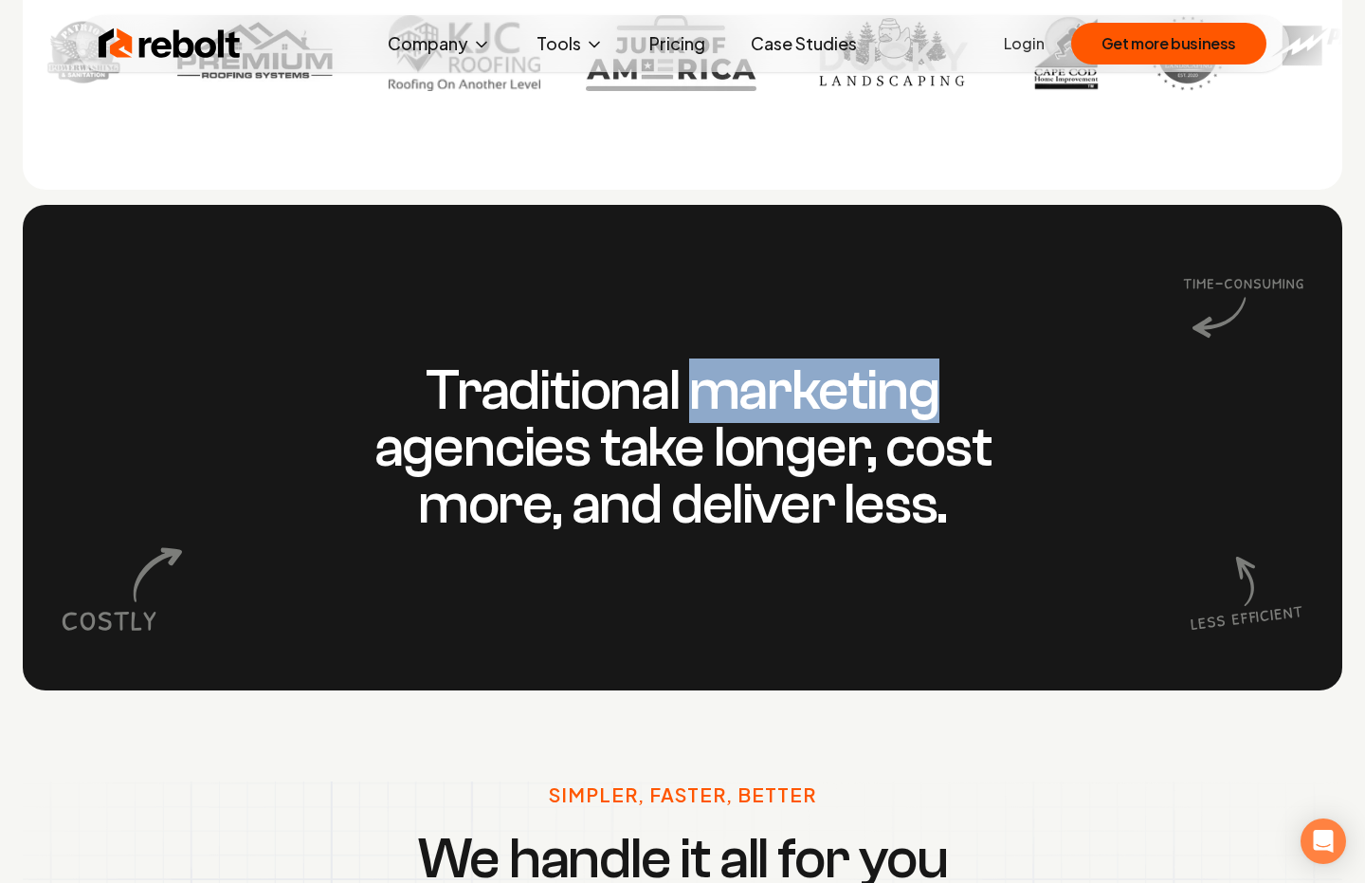
click at [766, 402] on h3 "Traditional marketing agencies take longer, cost more, and deliver less." at bounding box center [683, 447] width 728 height 171
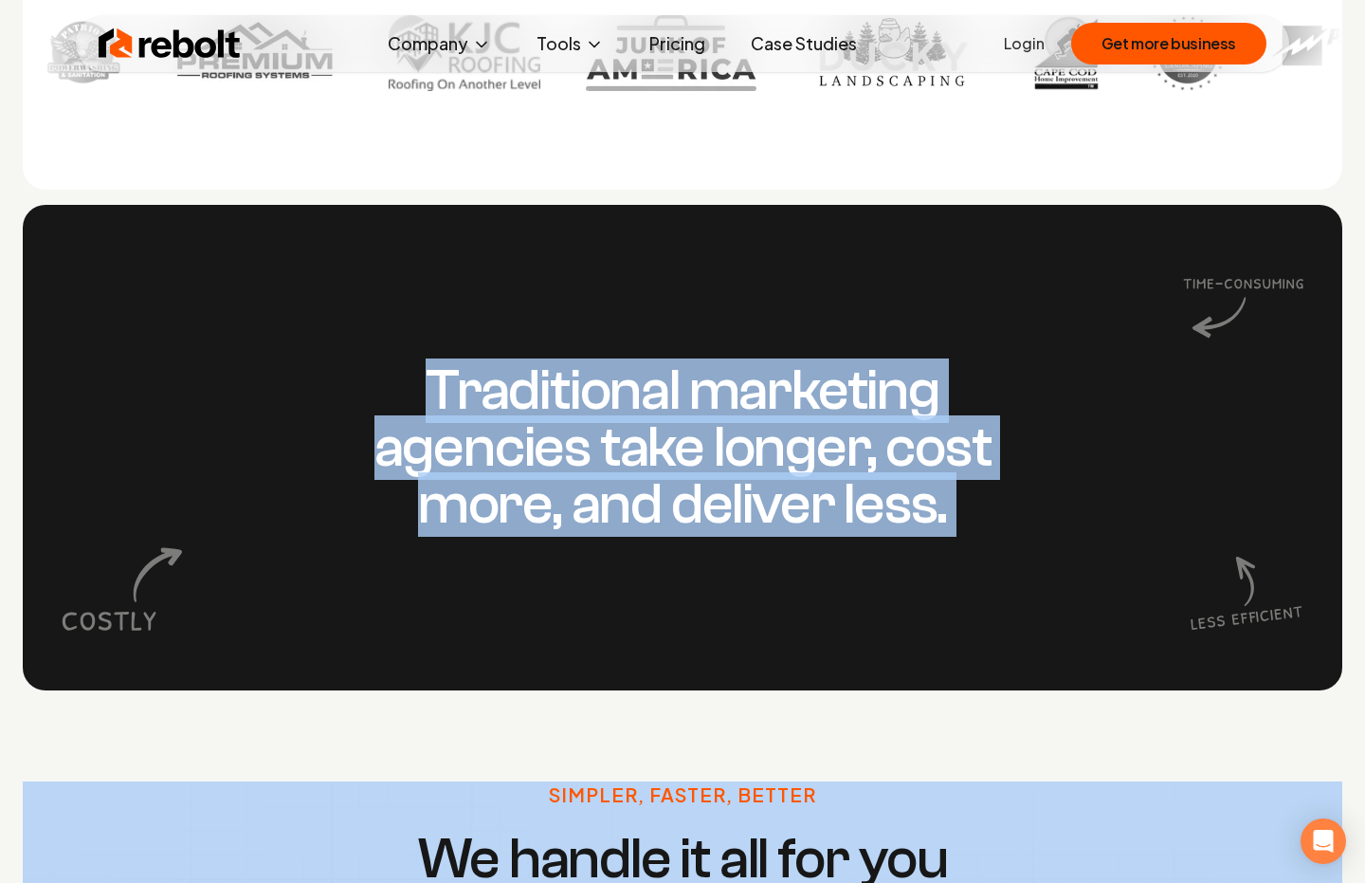
click at [766, 402] on h3 "Traditional marketing agencies take longer, cost more, and deliver less." at bounding box center [683, 447] width 728 height 171
click at [766, 516] on h3 "Traditional marketing agencies take longer, cost more, and deliver less." at bounding box center [683, 447] width 728 height 171
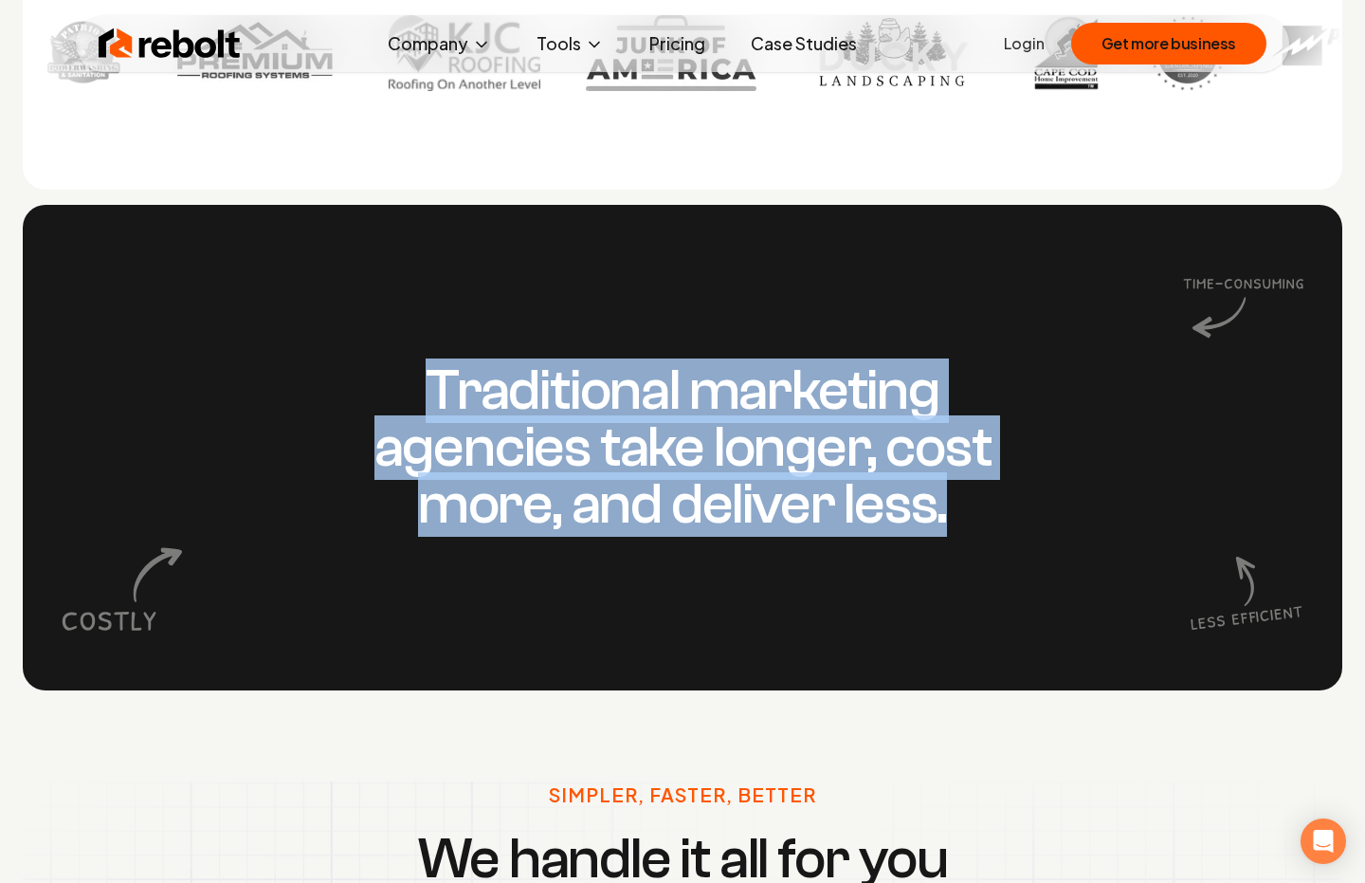
drag, startPoint x: 767, startPoint y: 558, endPoint x: 719, endPoint y: 334, distance: 229.8
click at [719, 334] on div "Traditional marketing agencies take longer, cost more, and deliver less." at bounding box center [683, 447] width 1320 height 485
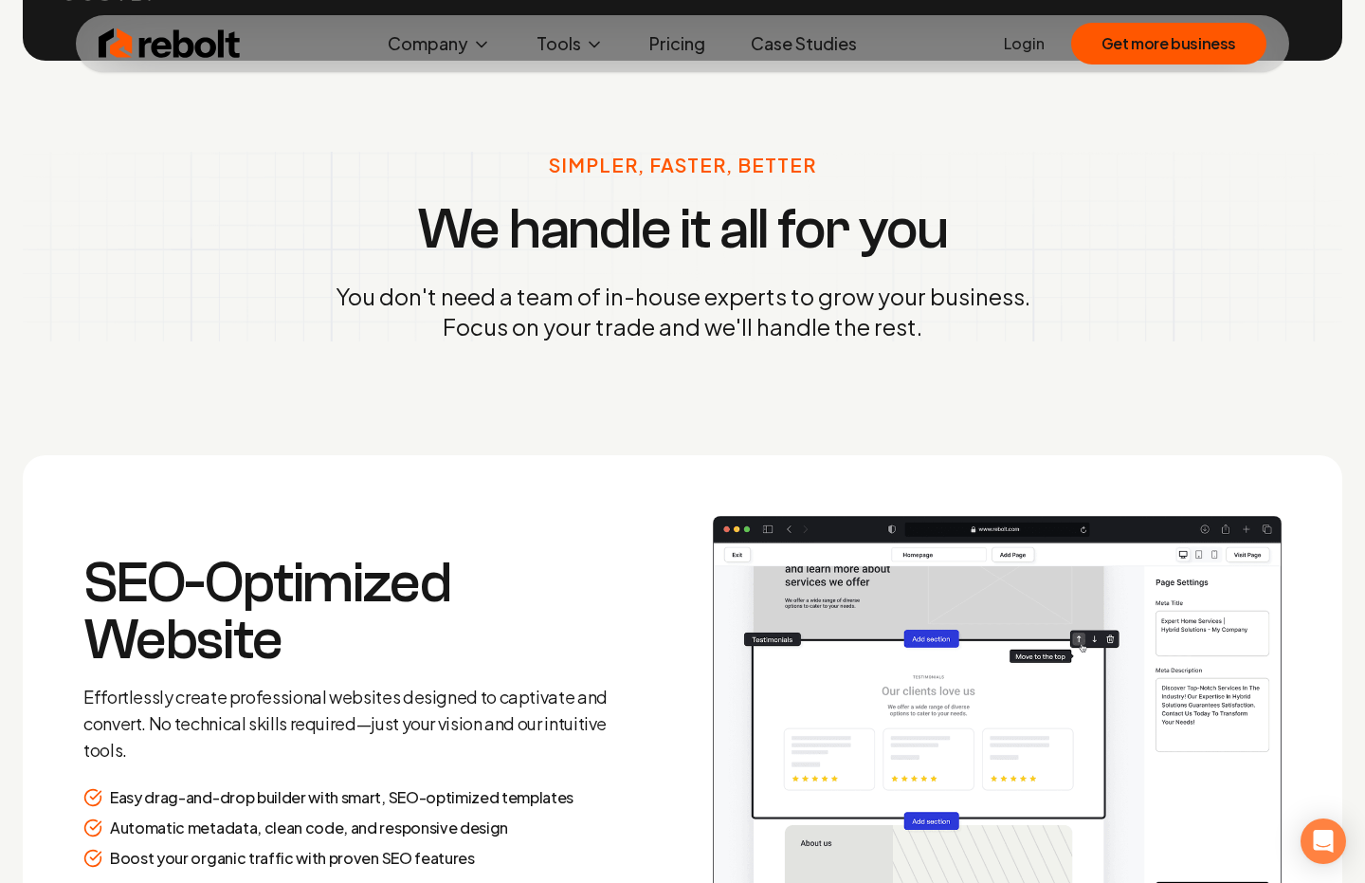
scroll to position [2235, 0]
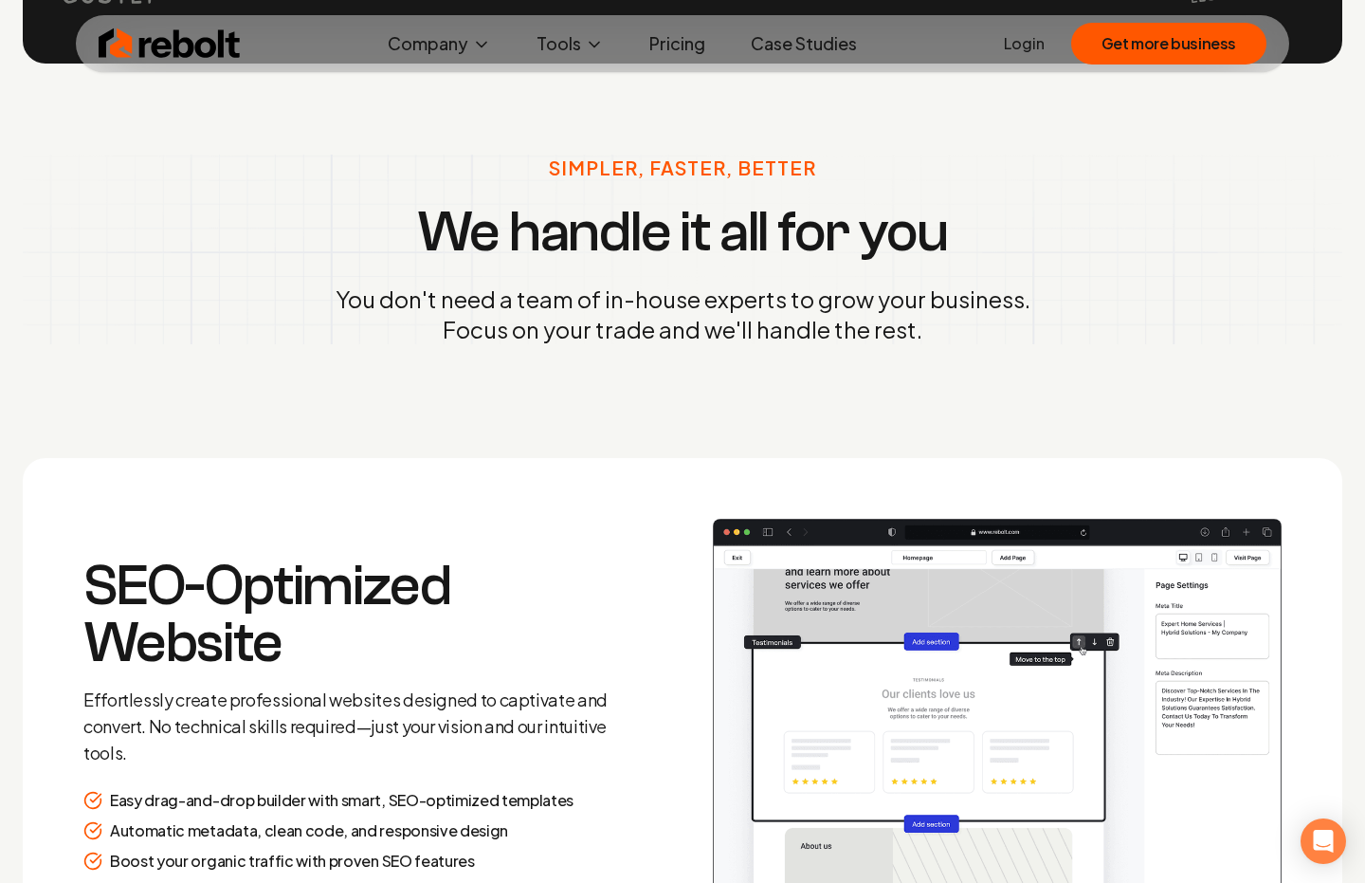
click at [663, 226] on h3 "We handle it all for you" at bounding box center [682, 232] width 530 height 57
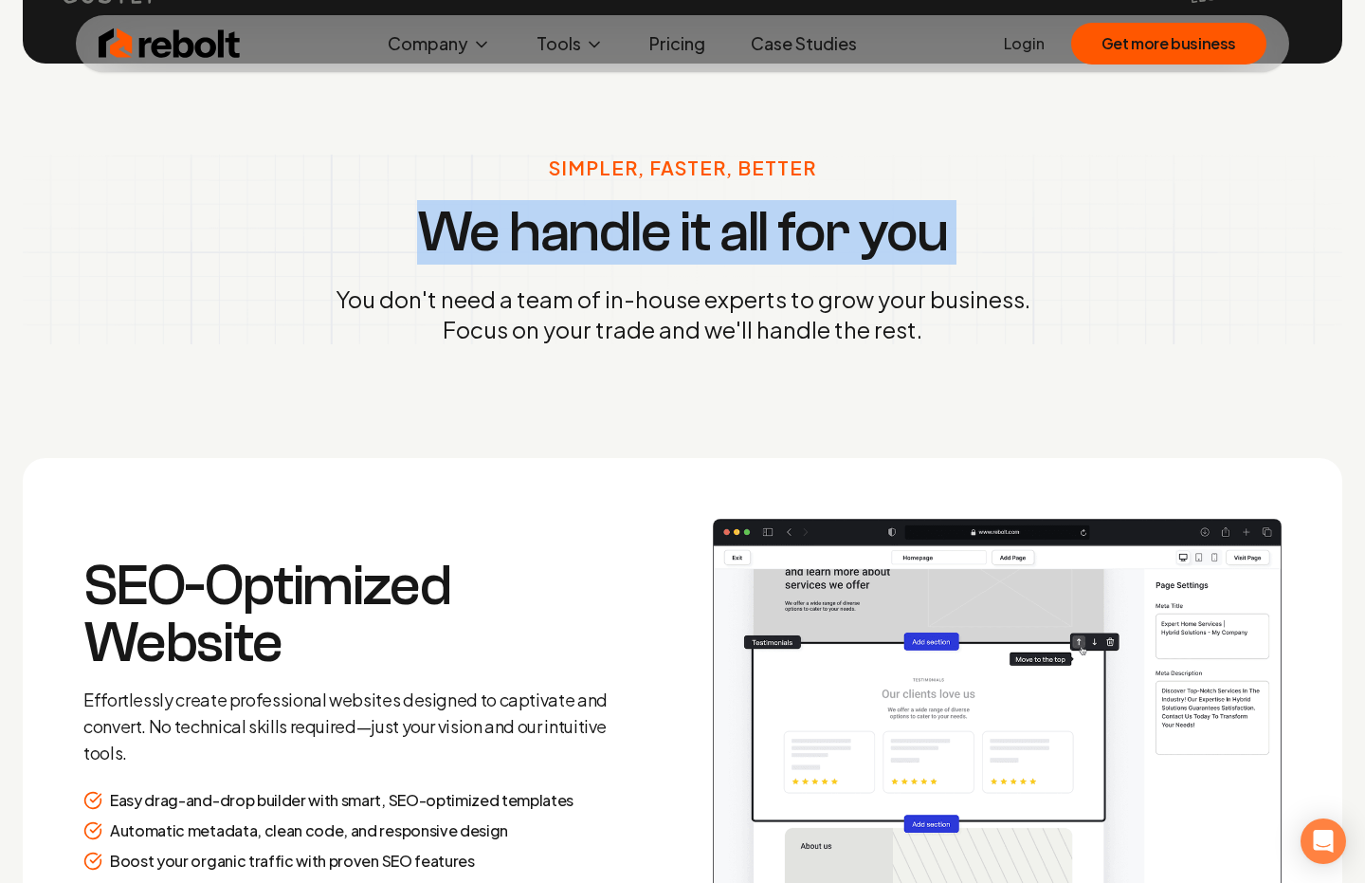
click at [663, 226] on h3 "We handle it all for you" at bounding box center [682, 232] width 530 height 57
click at [761, 226] on h3 "We handle it all for you" at bounding box center [682, 232] width 530 height 57
